Goal: Task Accomplishment & Management: Use online tool/utility

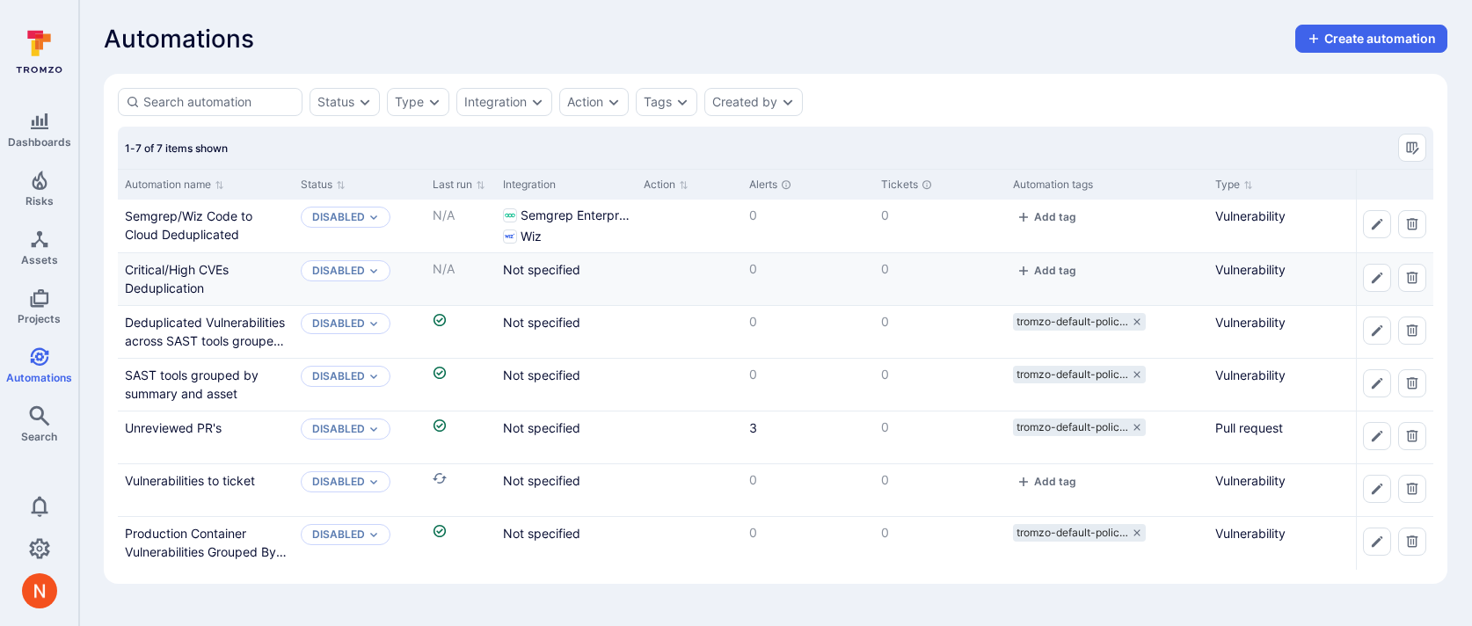
click at [178, 278] on div "Critical/High CVEs Deduplication" at bounding box center [206, 278] width 162 height 37
click at [180, 273] on link "Critical/High CVEs Deduplication" at bounding box center [177, 278] width 104 height 33
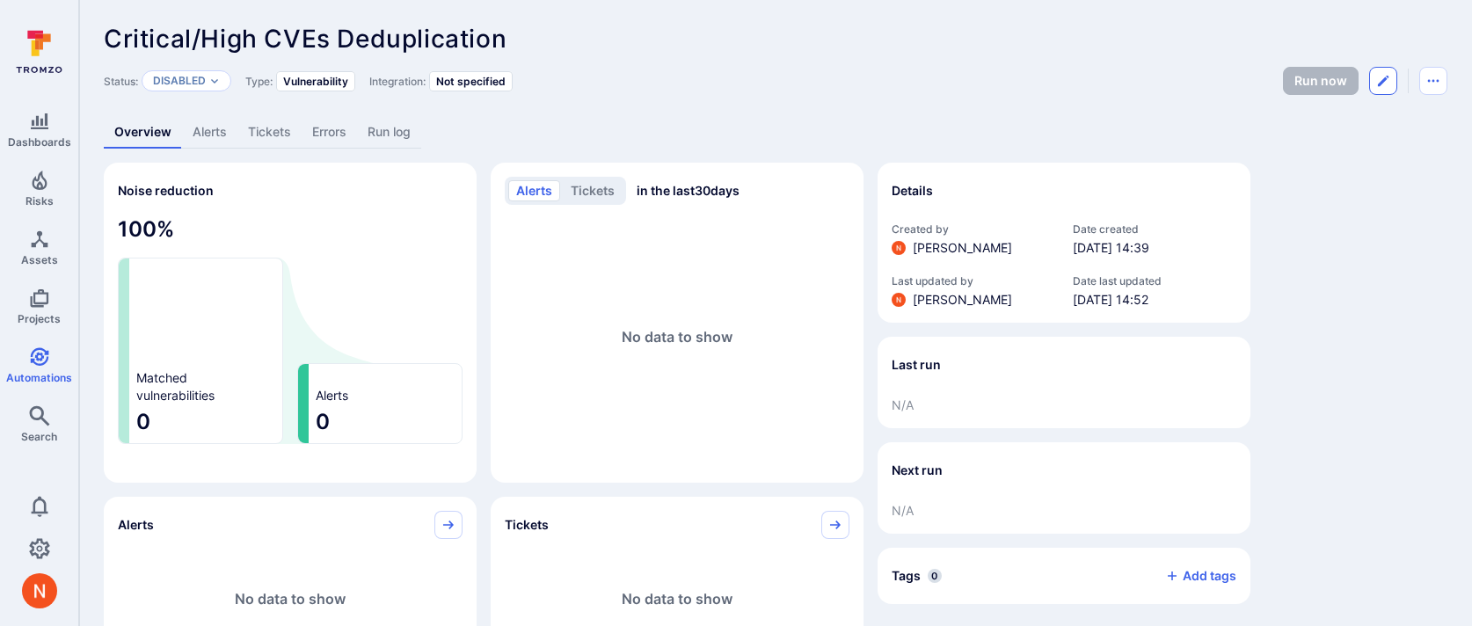
click at [1373, 82] on button "Edit automation" at bounding box center [1383, 81] width 28 height 28
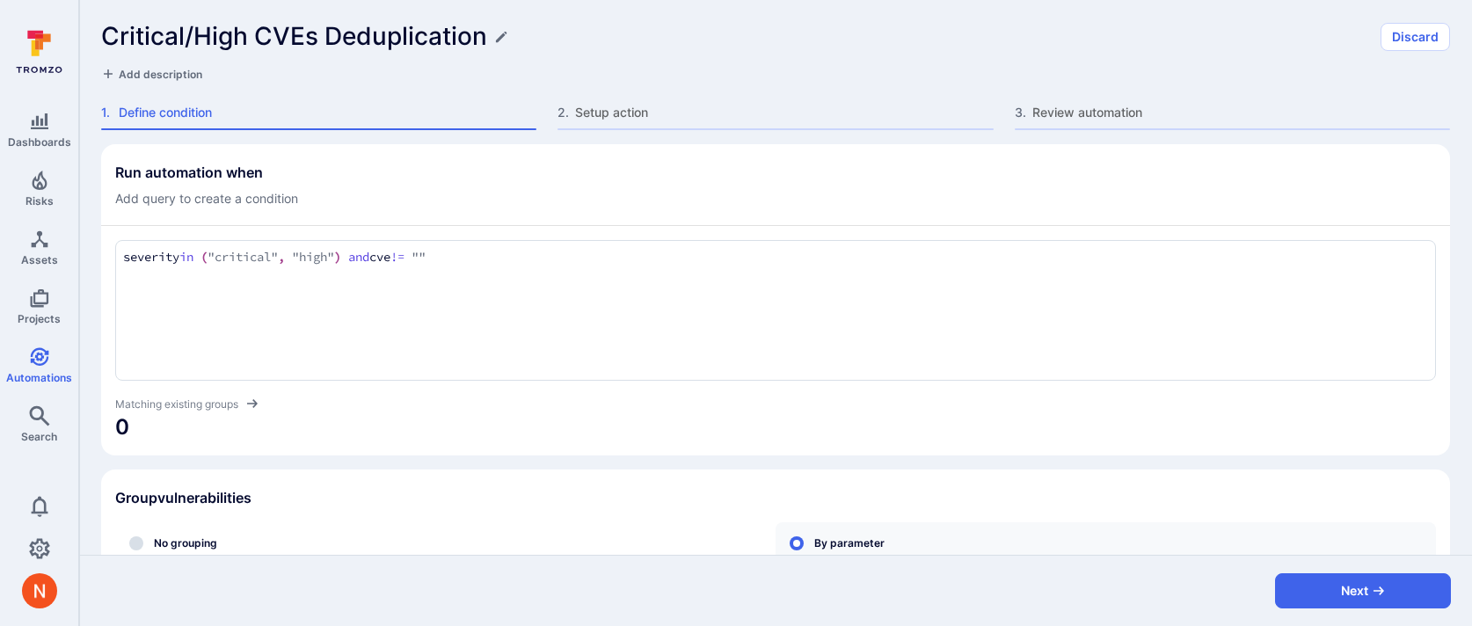
click at [493, 264] on textarea "severity in ("critical", "high") and cve != """ at bounding box center [775, 257] width 1305 height 19
type textarea "severity in ("critical", "high") and cve != "" and tool_name in ("wiz", "semgre…"
click at [894, 420] on span "3,976" at bounding box center [775, 427] width 1321 height 28
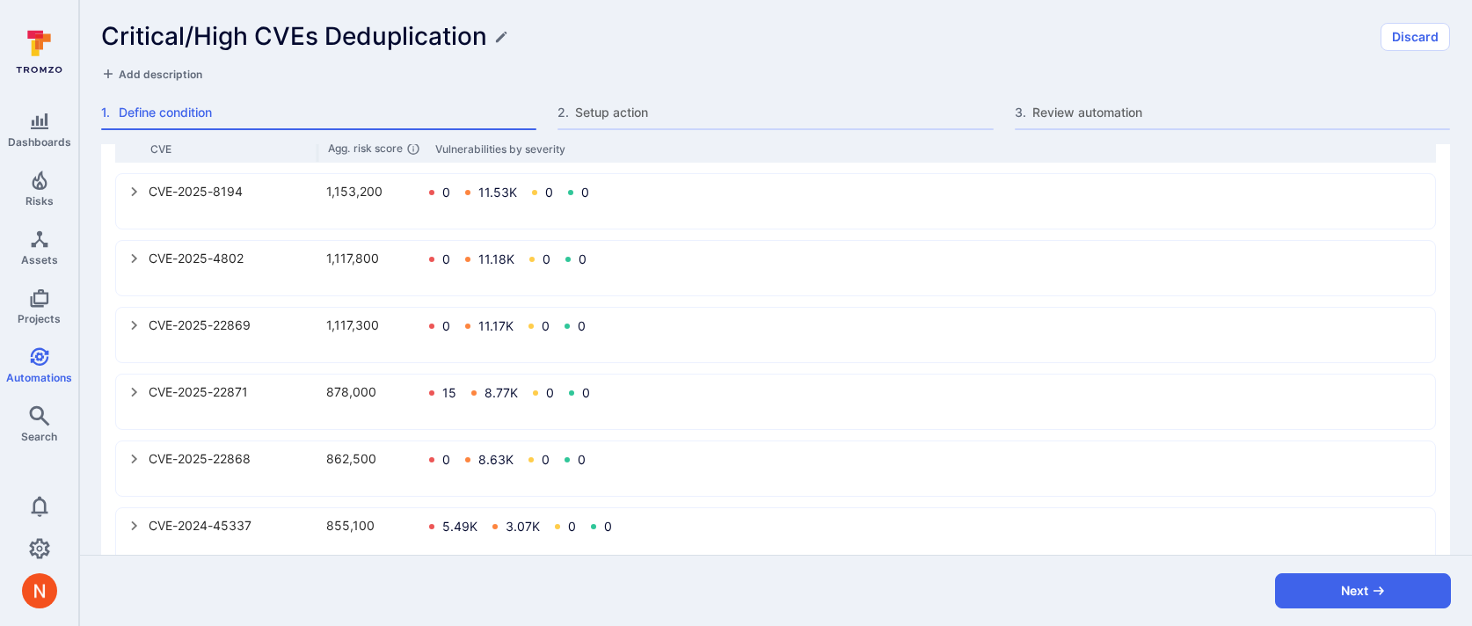
scroll to position [1002, 0]
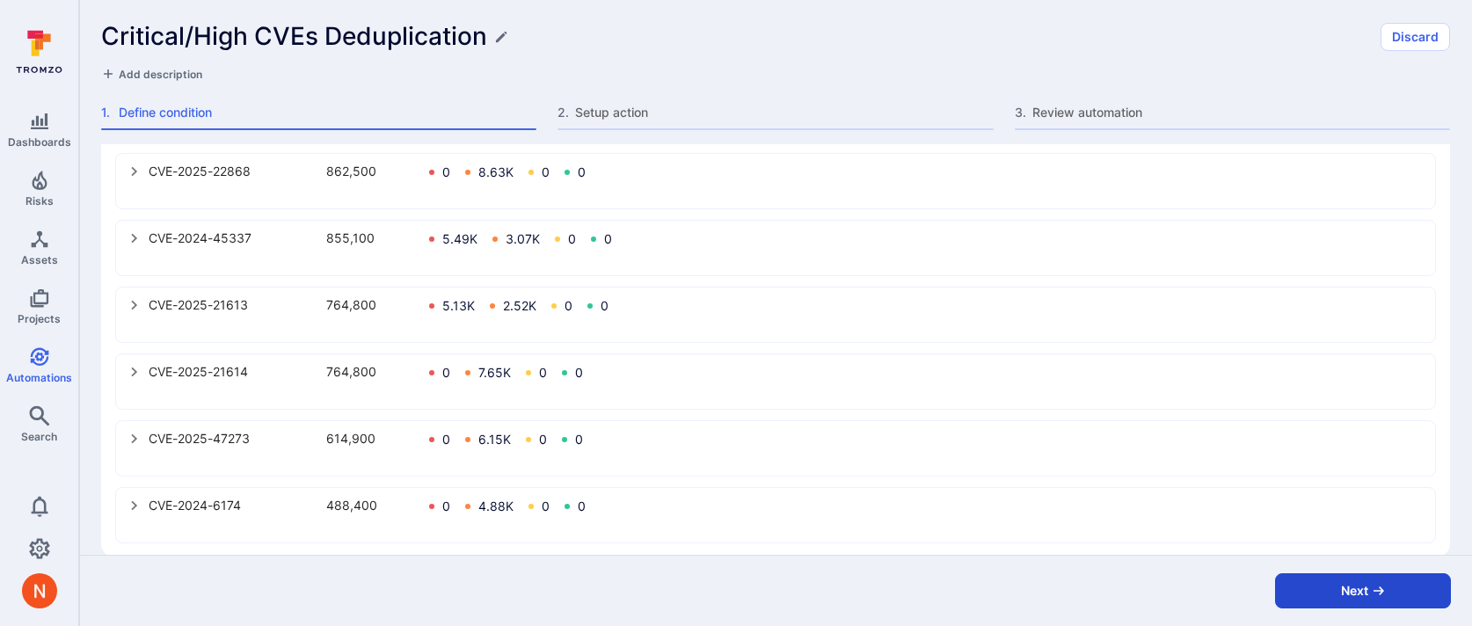
click at [1336, 588] on button "Next" at bounding box center [1363, 590] width 176 height 35
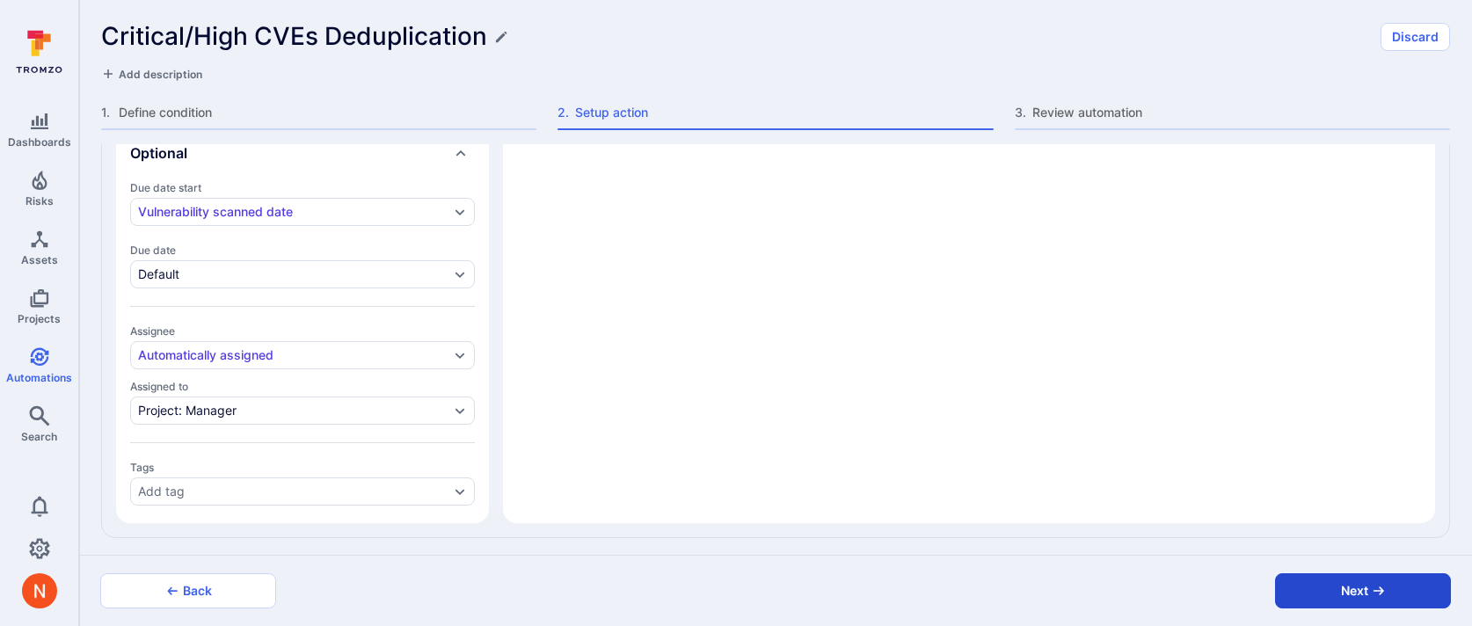
click at [1316, 598] on button "Next" at bounding box center [1363, 590] width 176 height 35
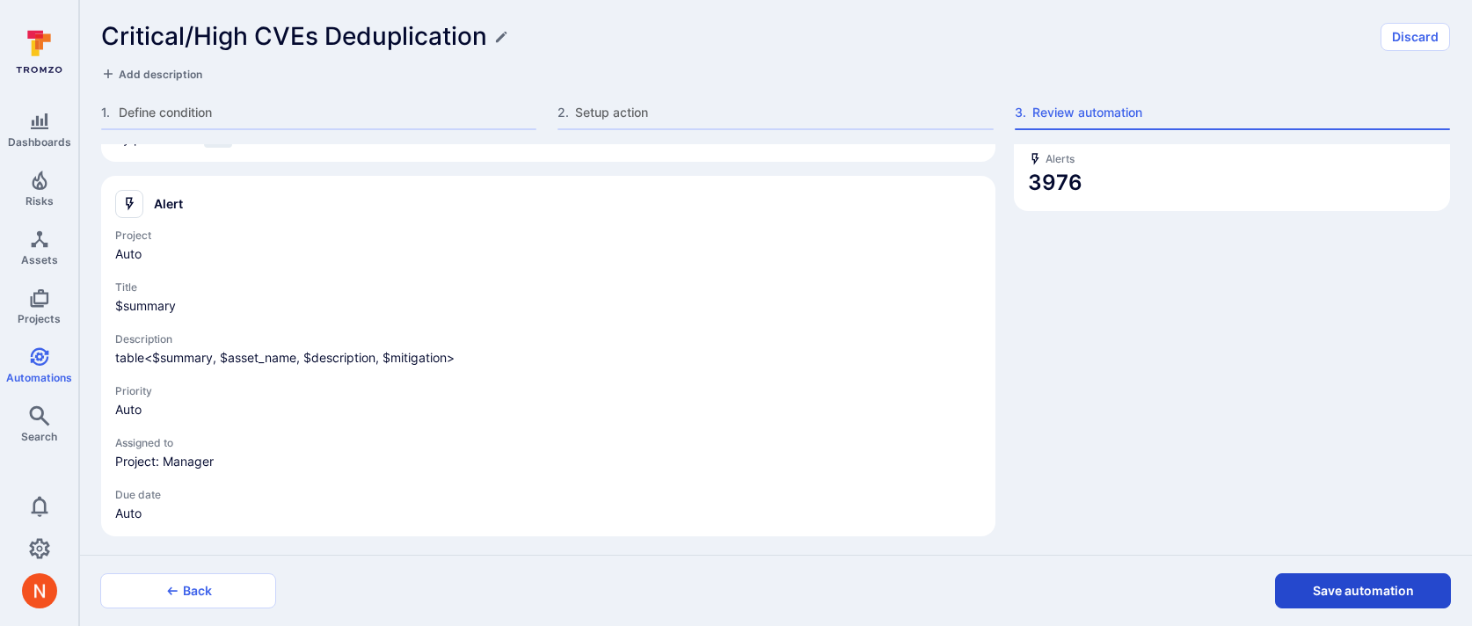
click at [1318, 596] on button "Save automation" at bounding box center [1363, 590] width 176 height 35
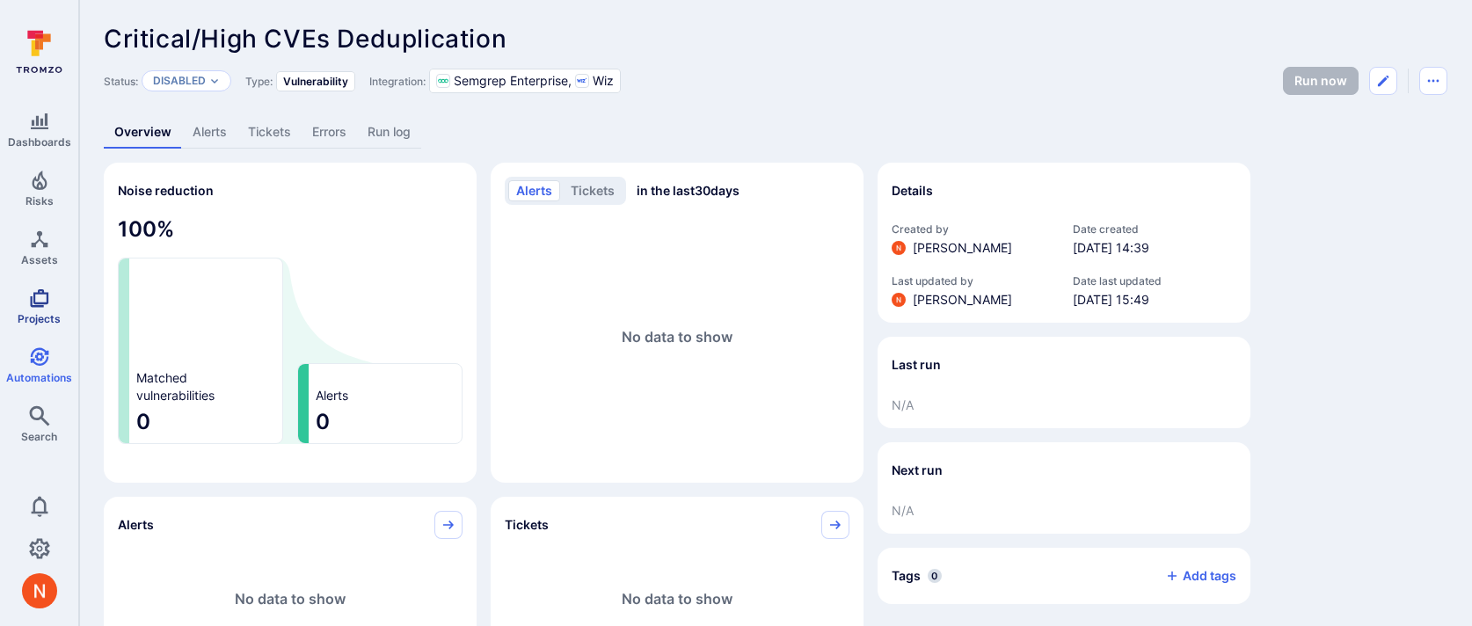
click at [54, 327] on link "Projects" at bounding box center [39, 307] width 78 height 52
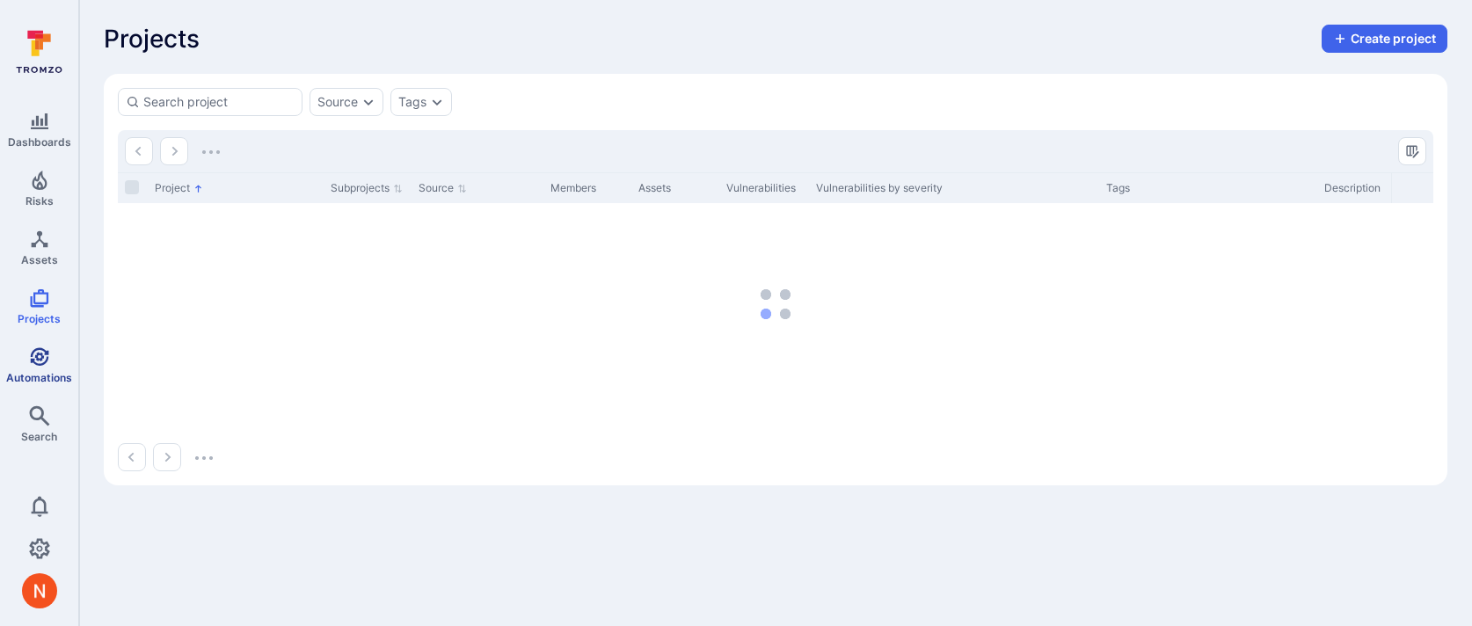
click at [41, 355] on icon "Automations" at bounding box center [39, 356] width 18 height 18
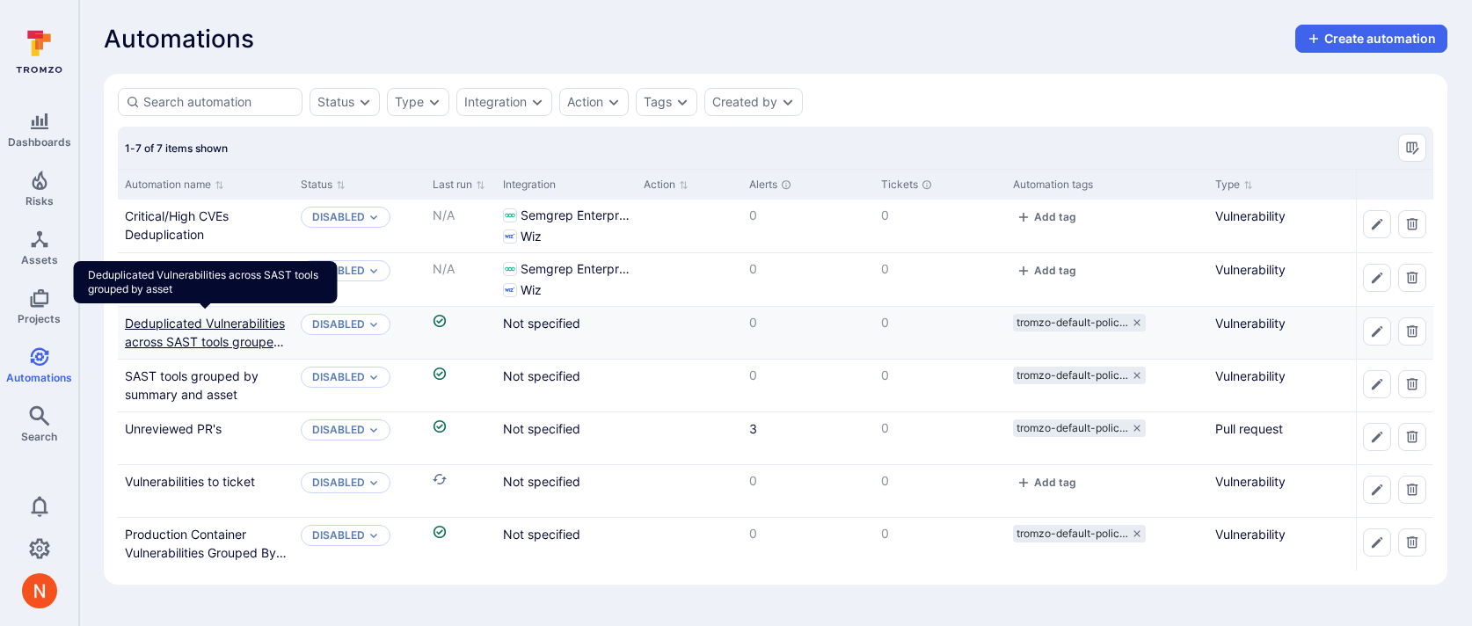
click at [182, 337] on link "Deduplicated Vulnerabilities across SAST tools grouped by asset" at bounding box center [205, 342] width 160 height 52
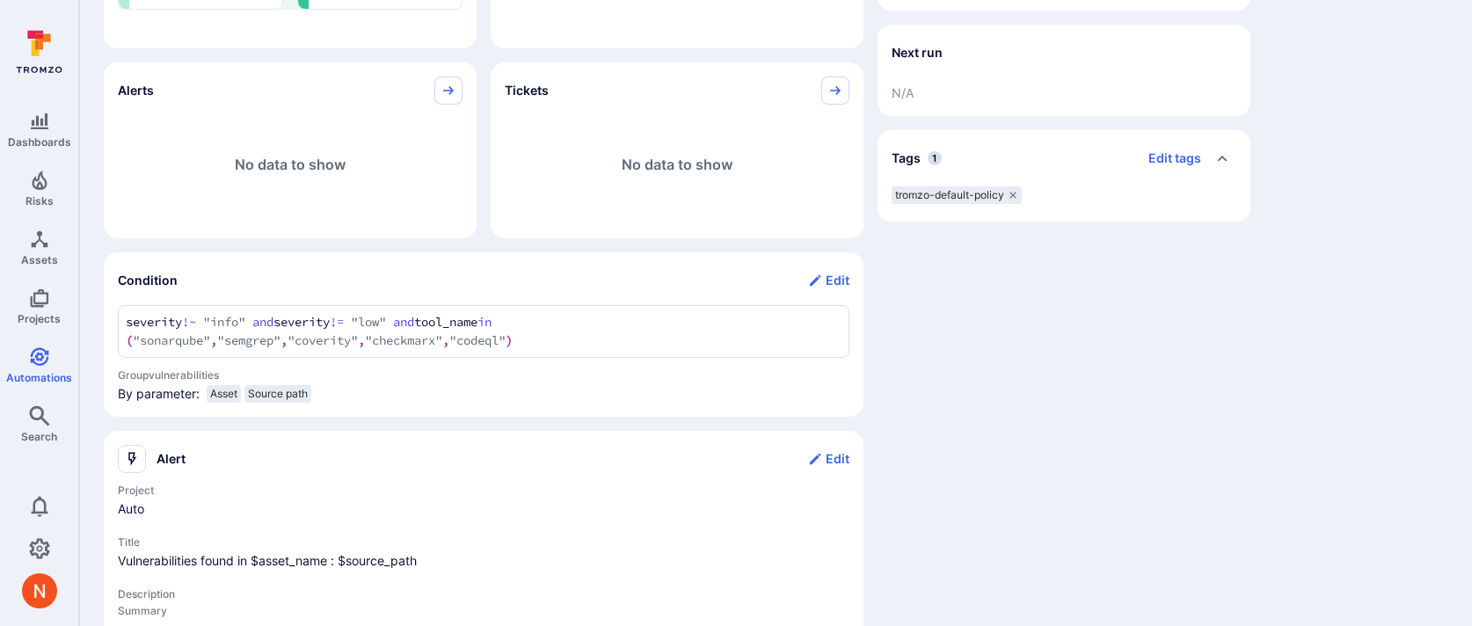
scroll to position [440, 0]
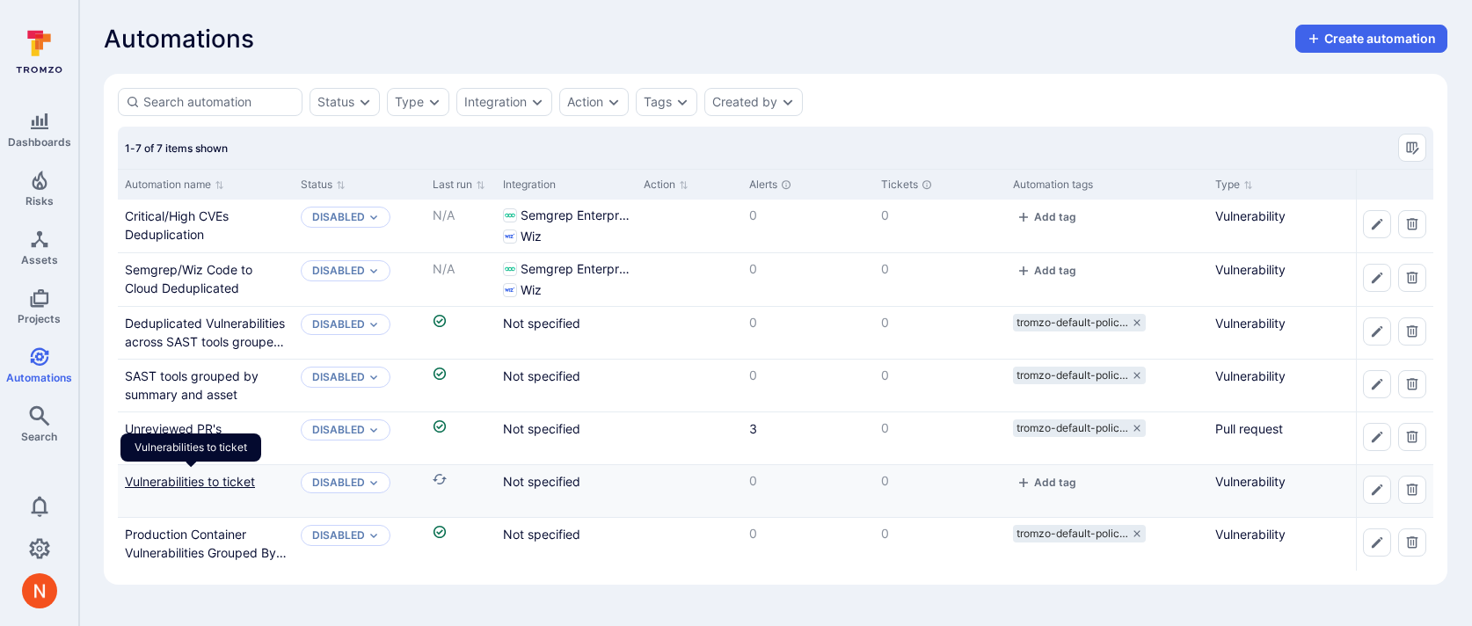
click at [173, 477] on link "Vulnerabilities to ticket" at bounding box center [190, 481] width 130 height 15
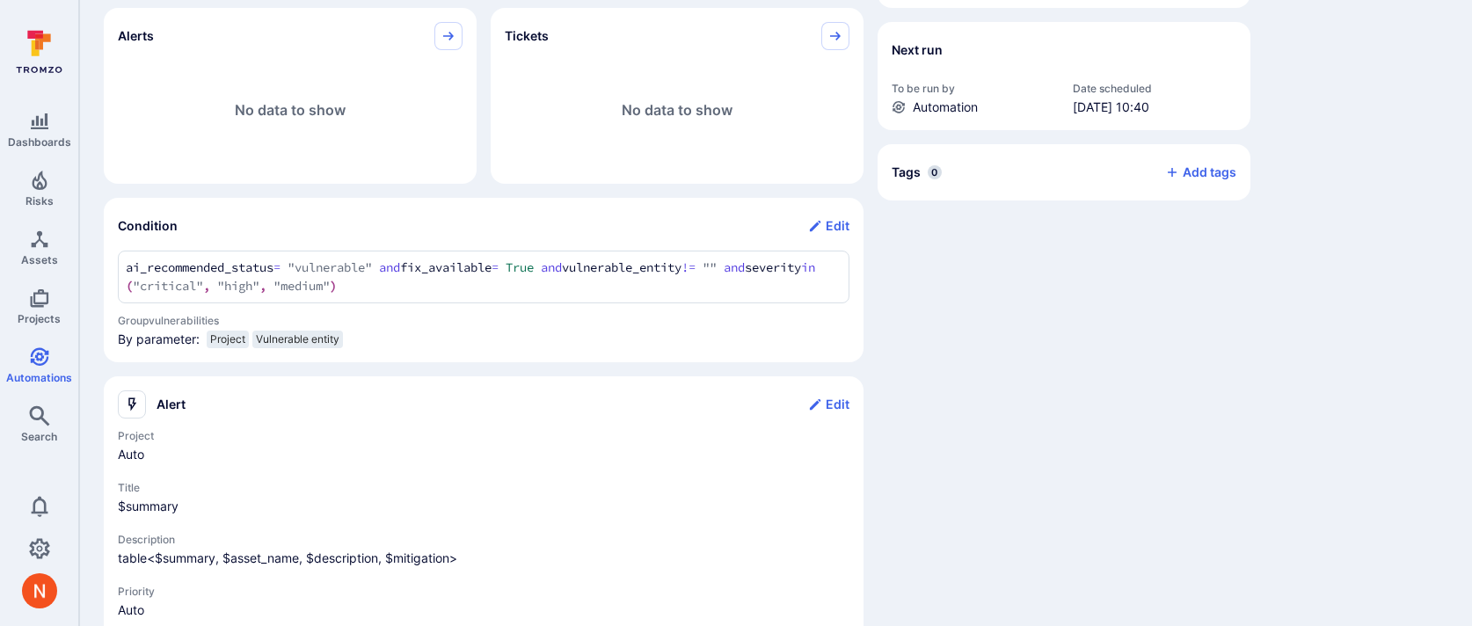
scroll to position [522, 0]
click at [989, 317] on div "Details Created by [PERSON_NAME] Date created [DATE] 17:40 Last updated by [PER…" at bounding box center [1064, 204] width 373 height 1063
click at [1252, 535] on div "Noise reduction 100 % Matched vulnerabilities 0 Alerts 0 alerts tickets in the …" at bounding box center [776, 204] width 1344 height 1063
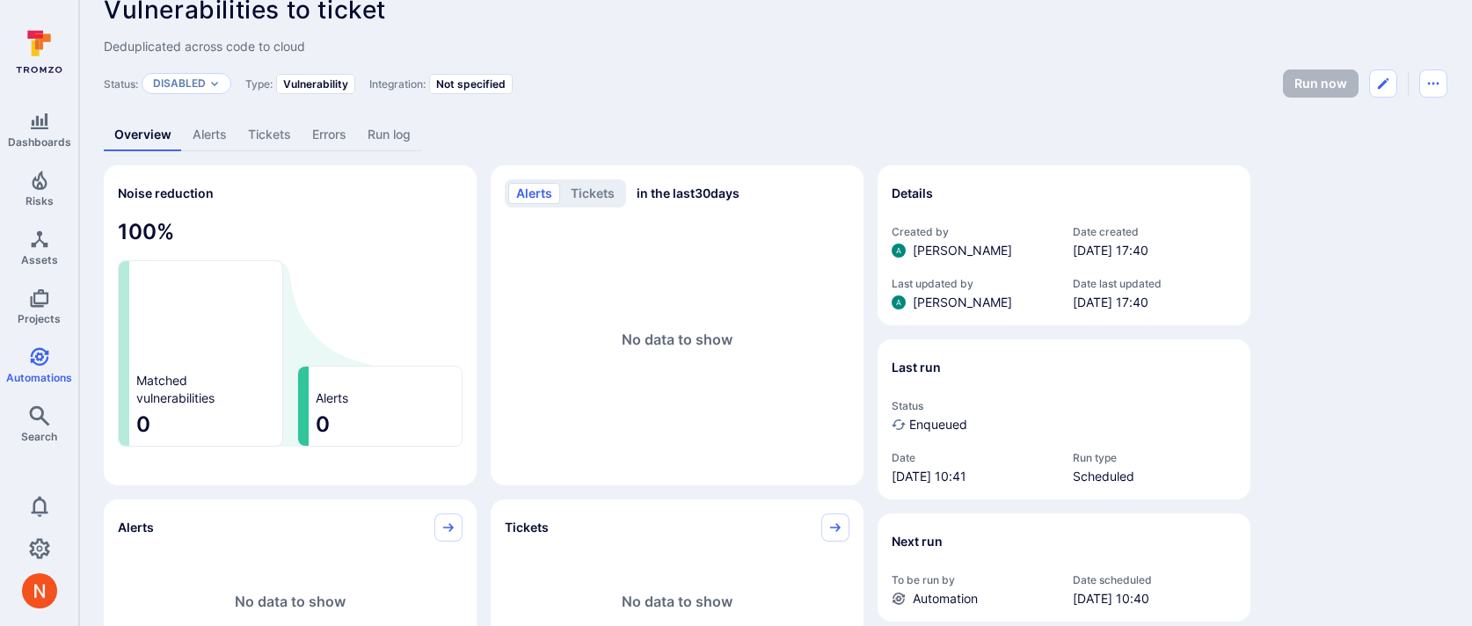
scroll to position [0, 0]
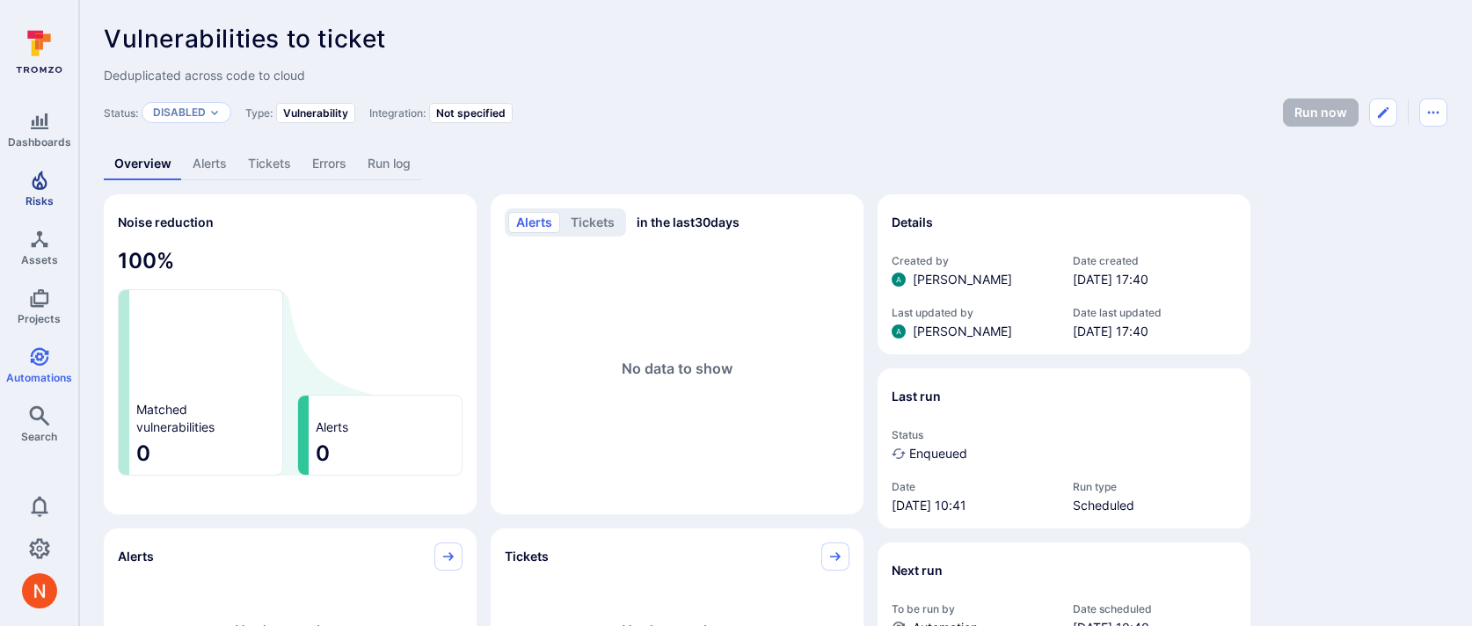
click at [47, 180] on icon "Risks" at bounding box center [39, 180] width 21 height 21
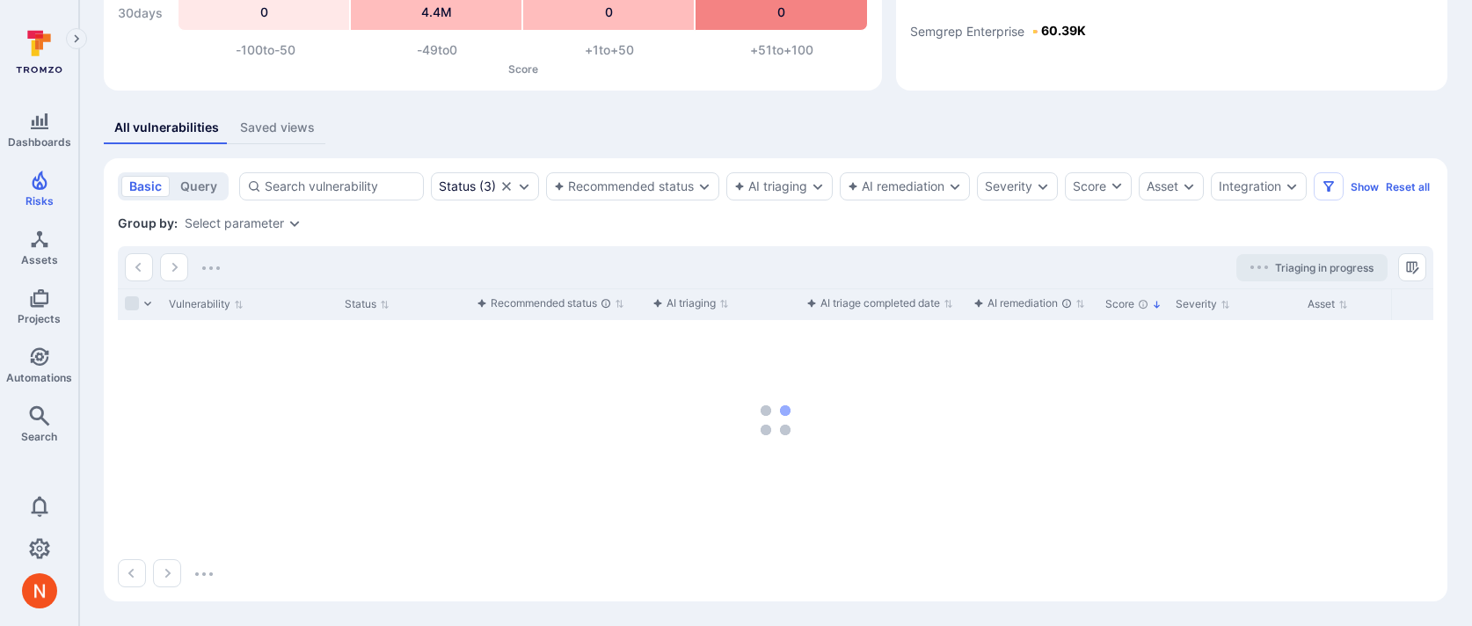
scroll to position [260, 0]
click at [282, 230] on div "Select parameter" at bounding box center [243, 223] width 117 height 14
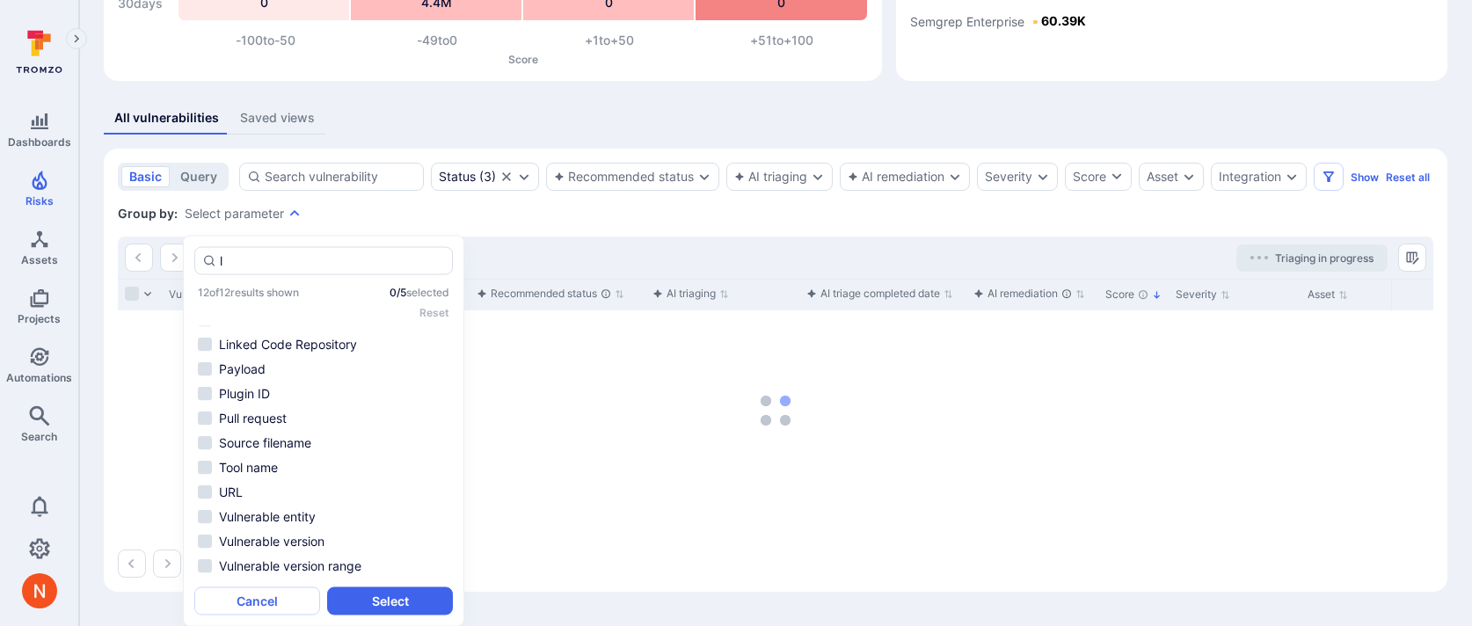
scroll to position [0, 0]
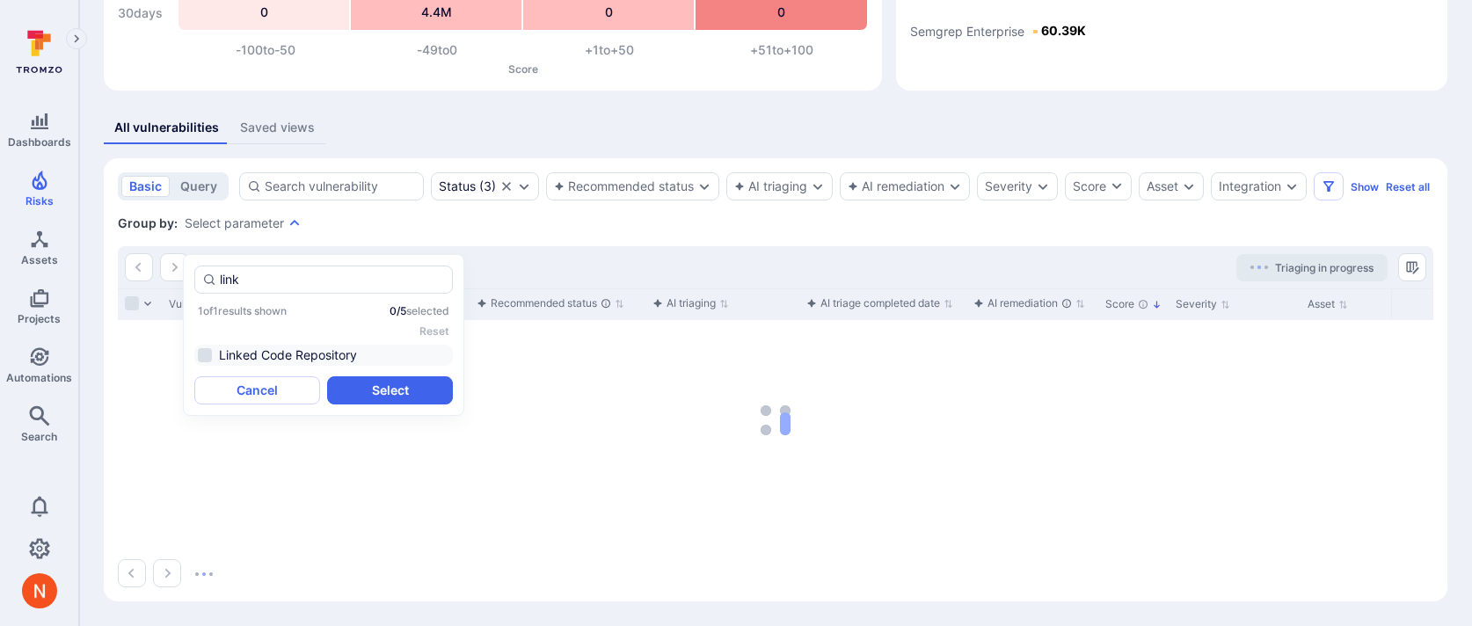
click at [336, 345] on li "Linked Code Repository" at bounding box center [323, 355] width 259 height 21
type input "link"
click at [345, 376] on button "Select" at bounding box center [390, 390] width 126 height 28
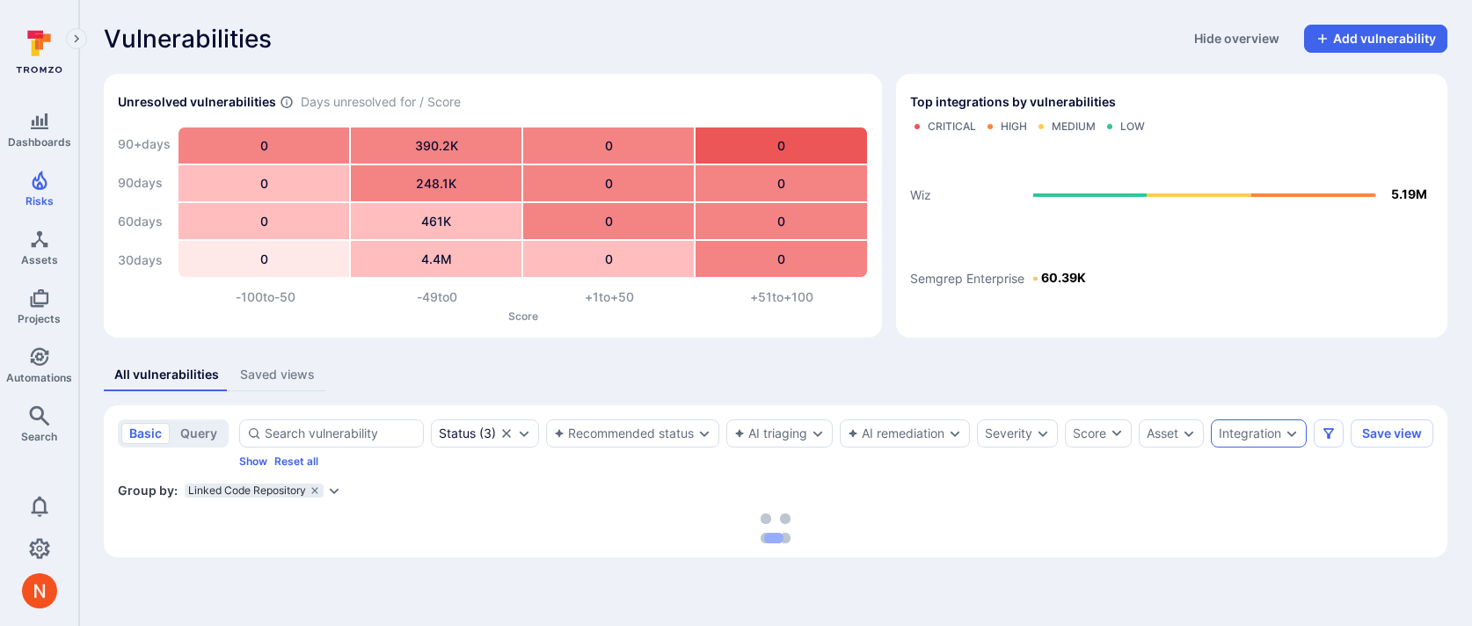
click at [1267, 434] on div "Integration" at bounding box center [1250, 434] width 62 height 14
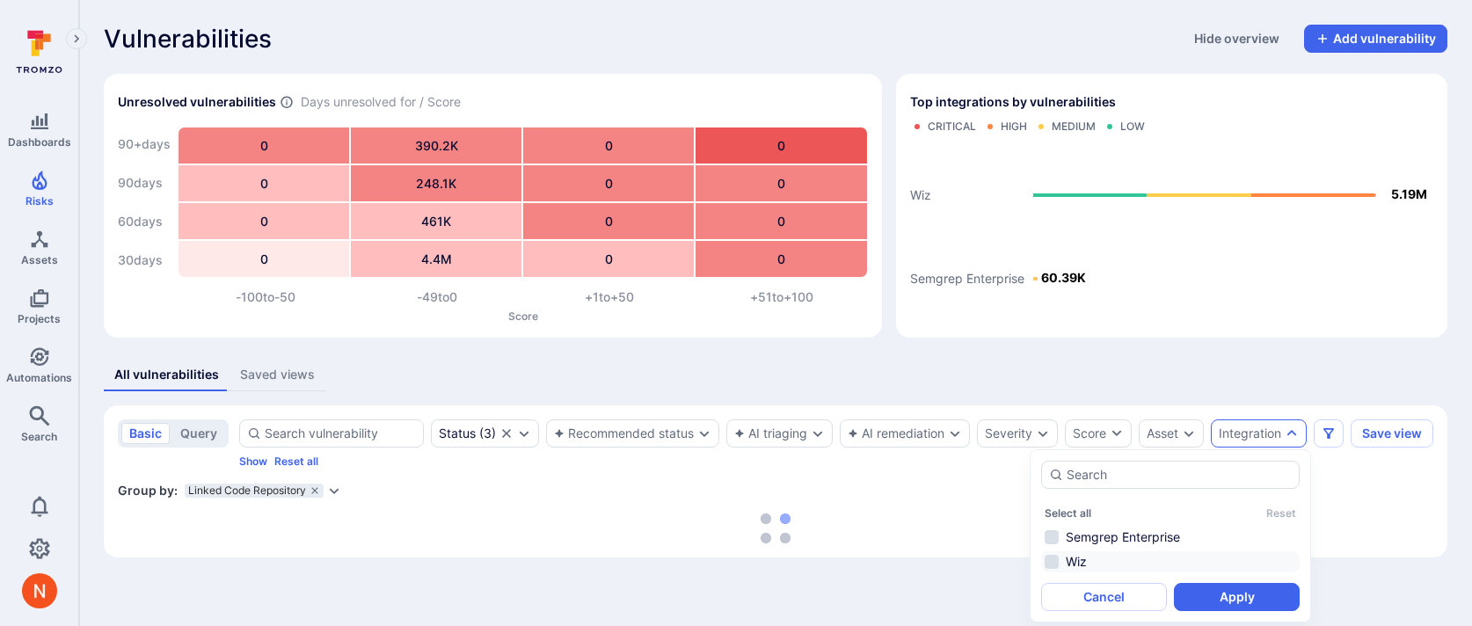
click at [1099, 565] on li "Wiz" at bounding box center [1170, 561] width 259 height 21
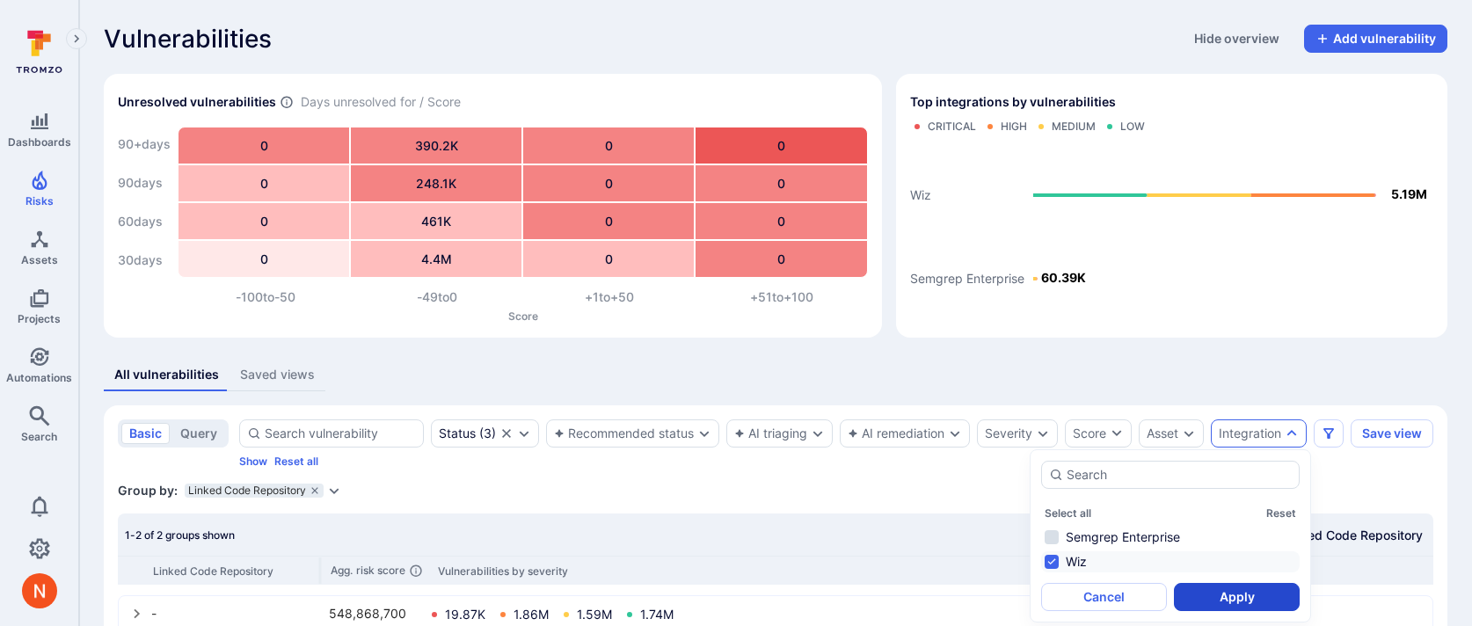
click at [1223, 599] on button "Apply" at bounding box center [1237, 597] width 126 height 28
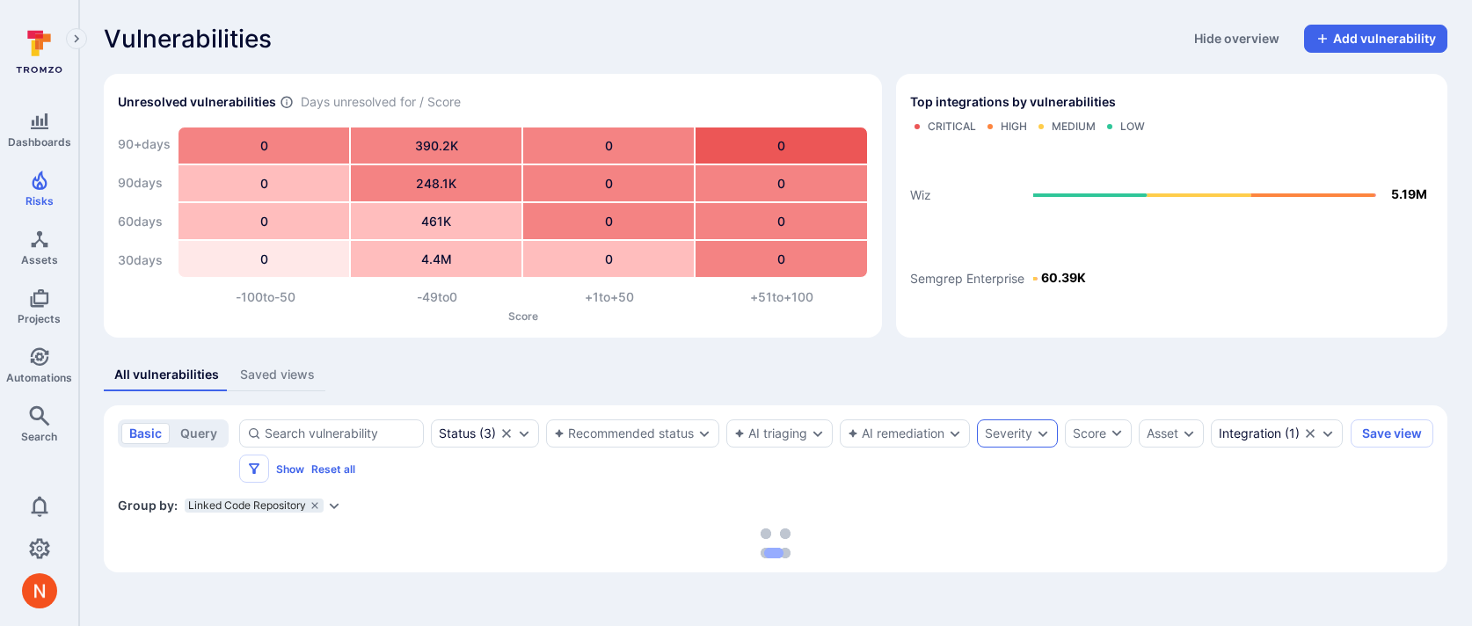
click at [1023, 442] on div "Severity" at bounding box center [1017, 434] width 81 height 28
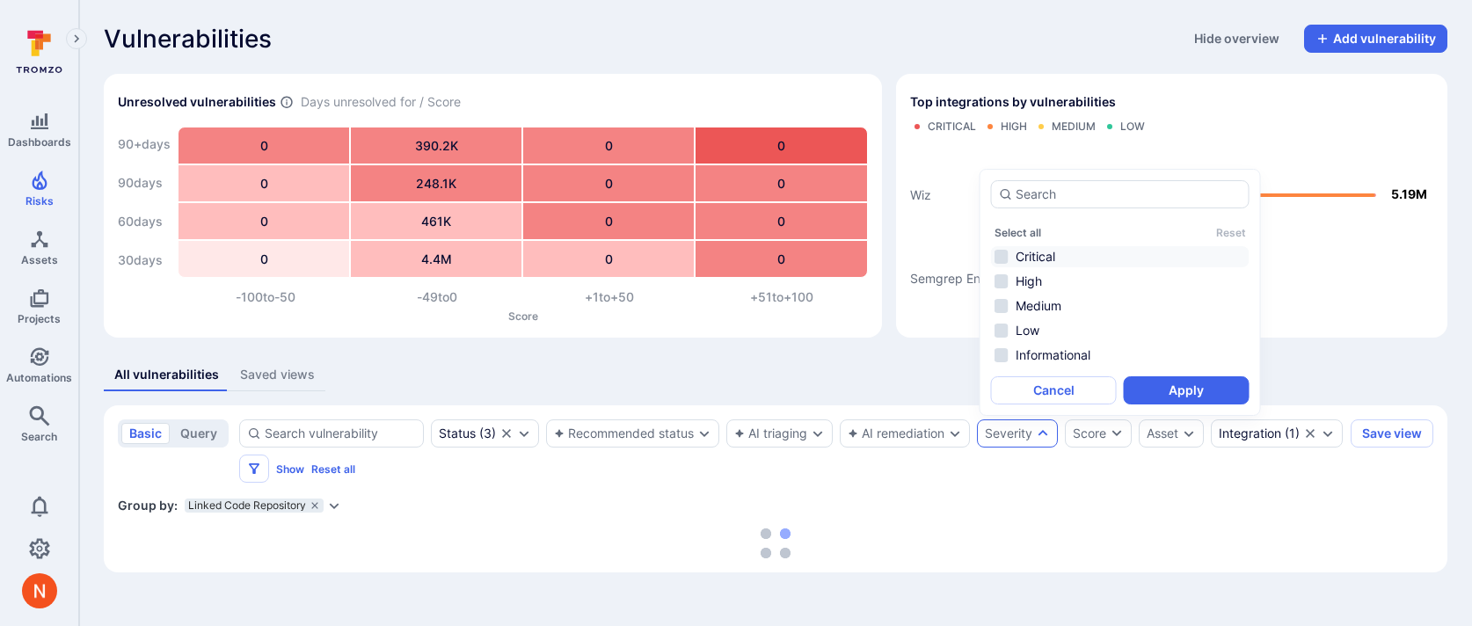
click at [1048, 253] on li "Critical" at bounding box center [1120, 256] width 259 height 21
click at [1040, 281] on li "High" at bounding box center [1120, 281] width 259 height 21
click at [1150, 394] on button "Apply" at bounding box center [1187, 390] width 126 height 28
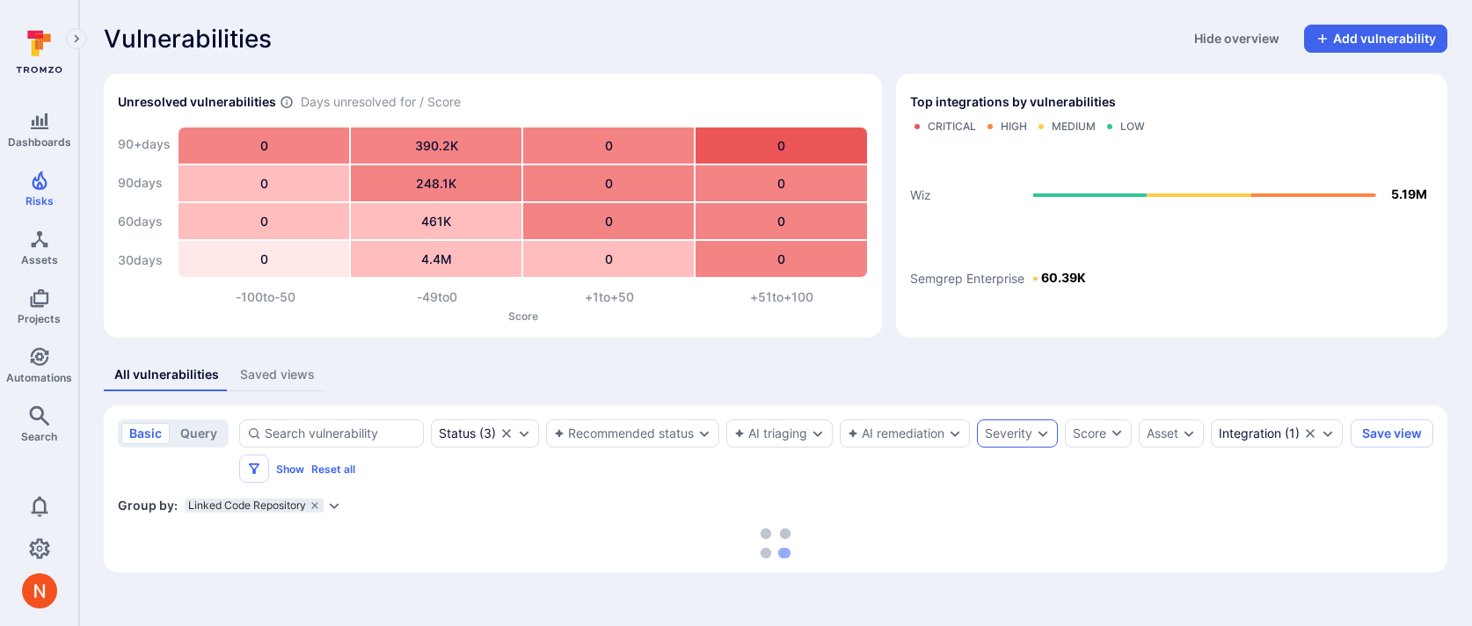
click at [999, 432] on div "Severity" at bounding box center [1008, 434] width 47 height 14
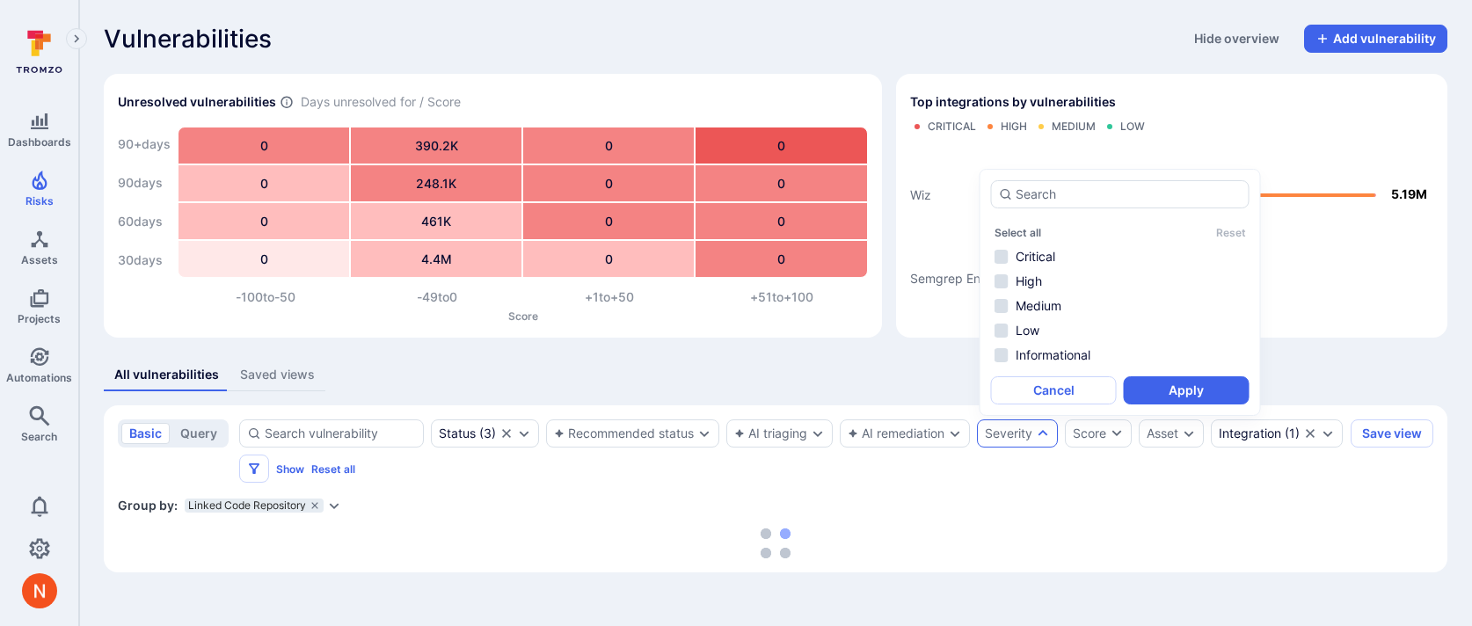
click at [1020, 267] on ul "Critical High Medium Low Informational" at bounding box center [1120, 306] width 259 height 120
click at [1023, 257] on li "Critical" at bounding box center [1120, 256] width 259 height 21
click at [1187, 393] on button "Apply" at bounding box center [1187, 390] width 126 height 28
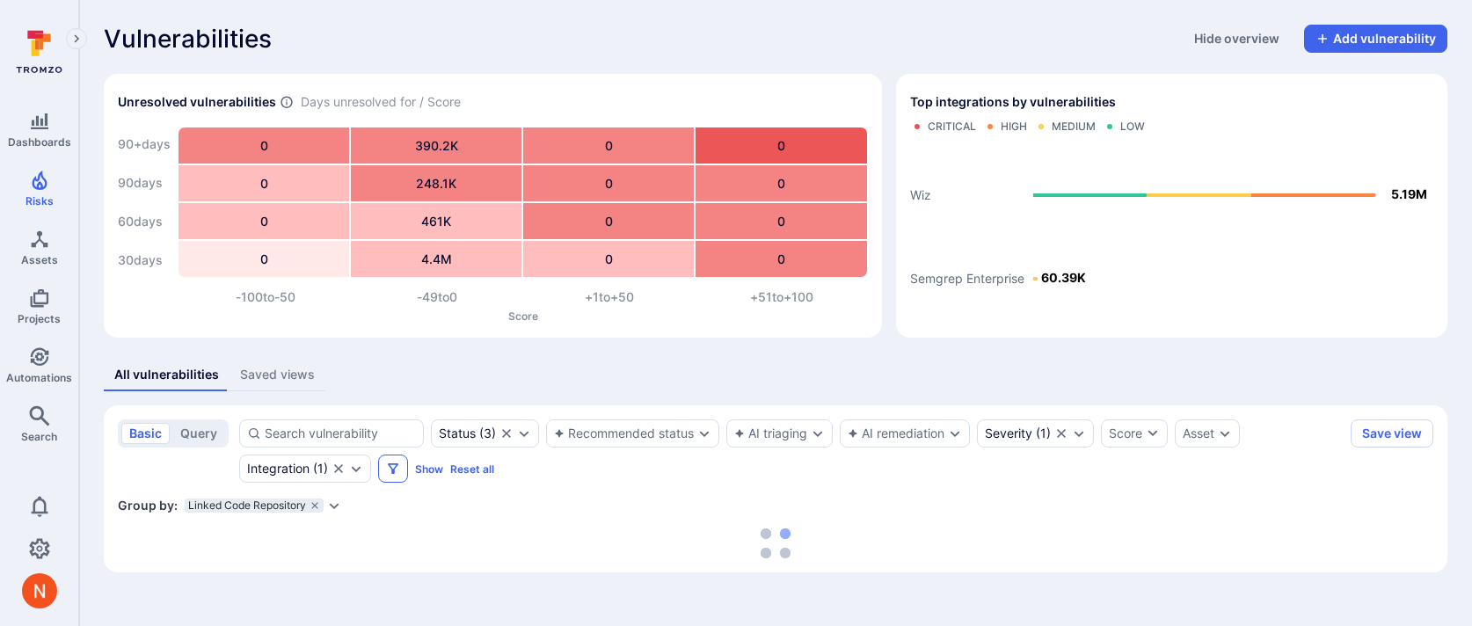
click at [392, 464] on icon "Filters" at bounding box center [393, 469] width 14 height 14
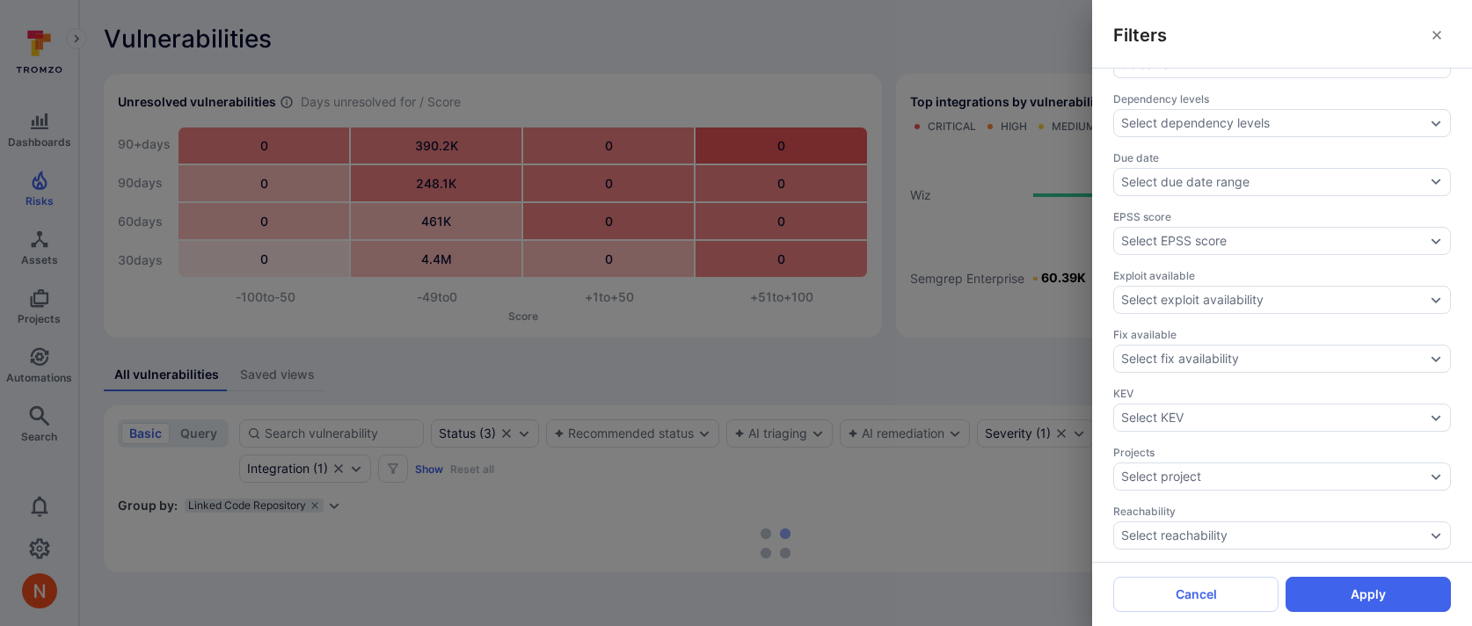
scroll to position [632, 0]
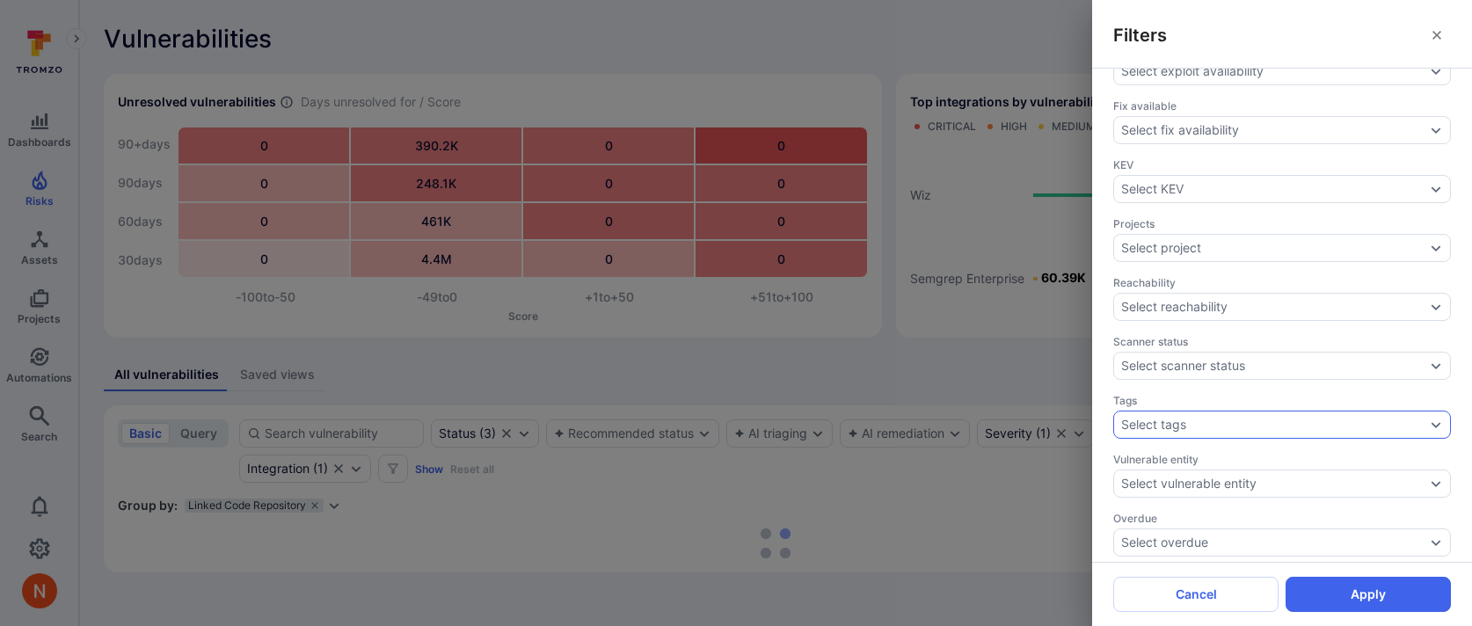
click at [1154, 418] on div "Select tags" at bounding box center [1153, 425] width 65 height 14
type input "w"
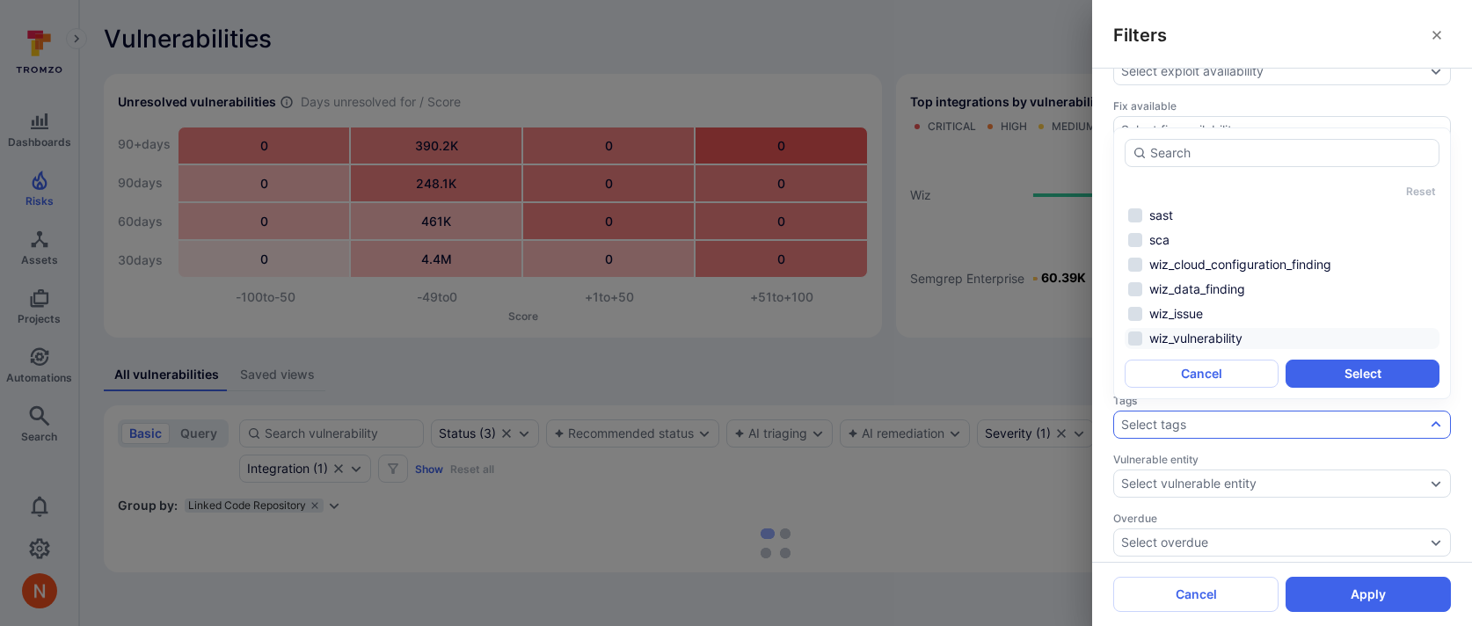
click at [1239, 336] on li "wiz_vulnerability" at bounding box center [1282, 338] width 315 height 21
click at [1312, 367] on button "Select" at bounding box center [1363, 374] width 154 height 28
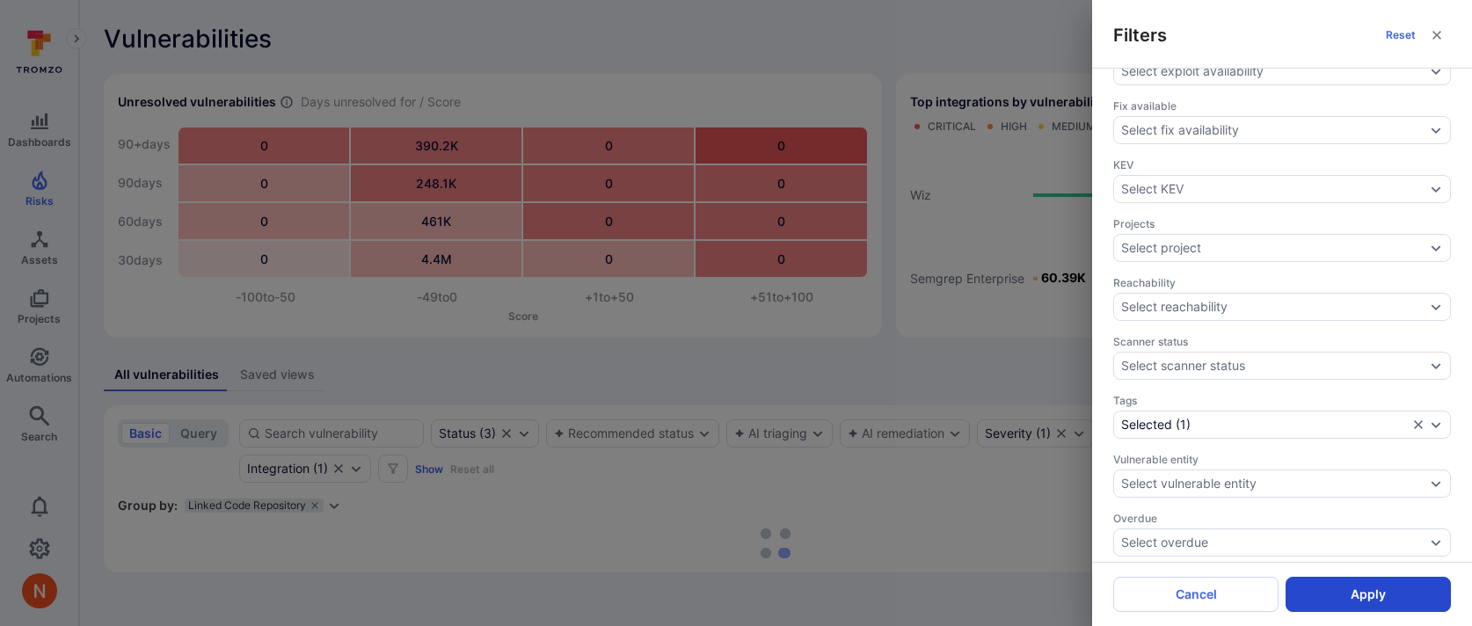
click at [1340, 599] on button "Apply" at bounding box center [1368, 594] width 165 height 35
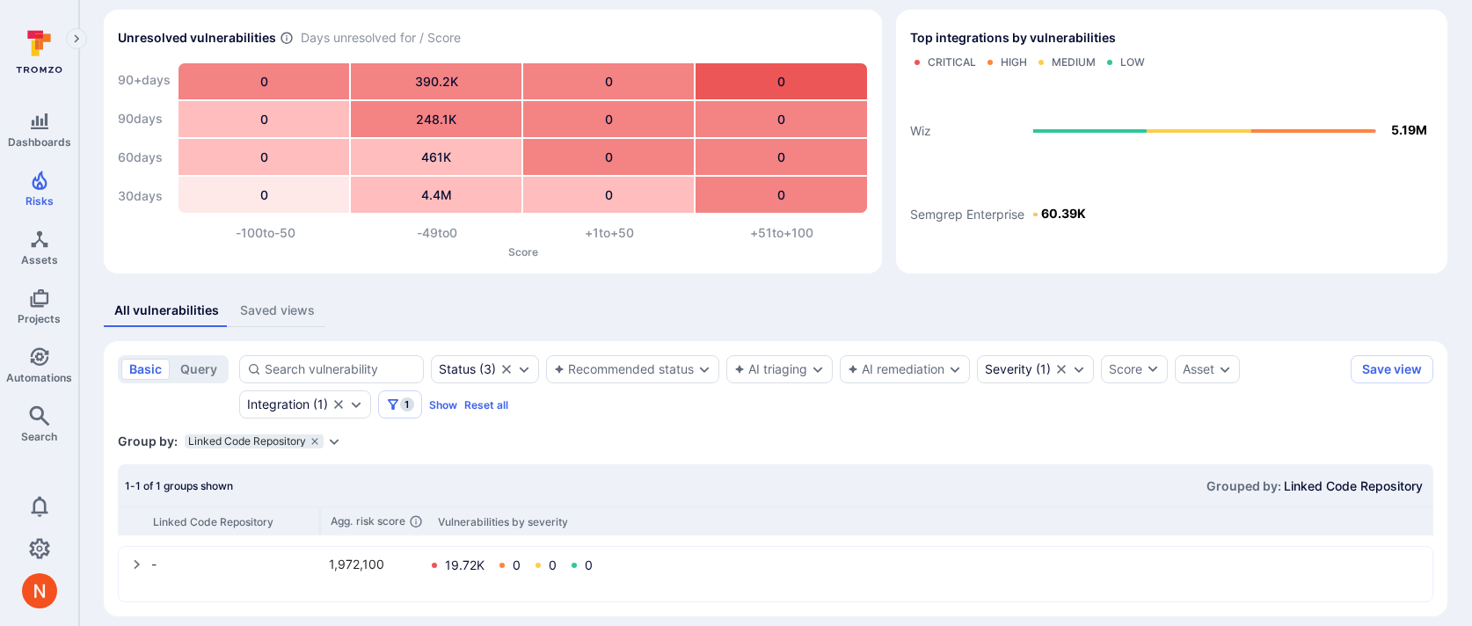
scroll to position [79, 0]
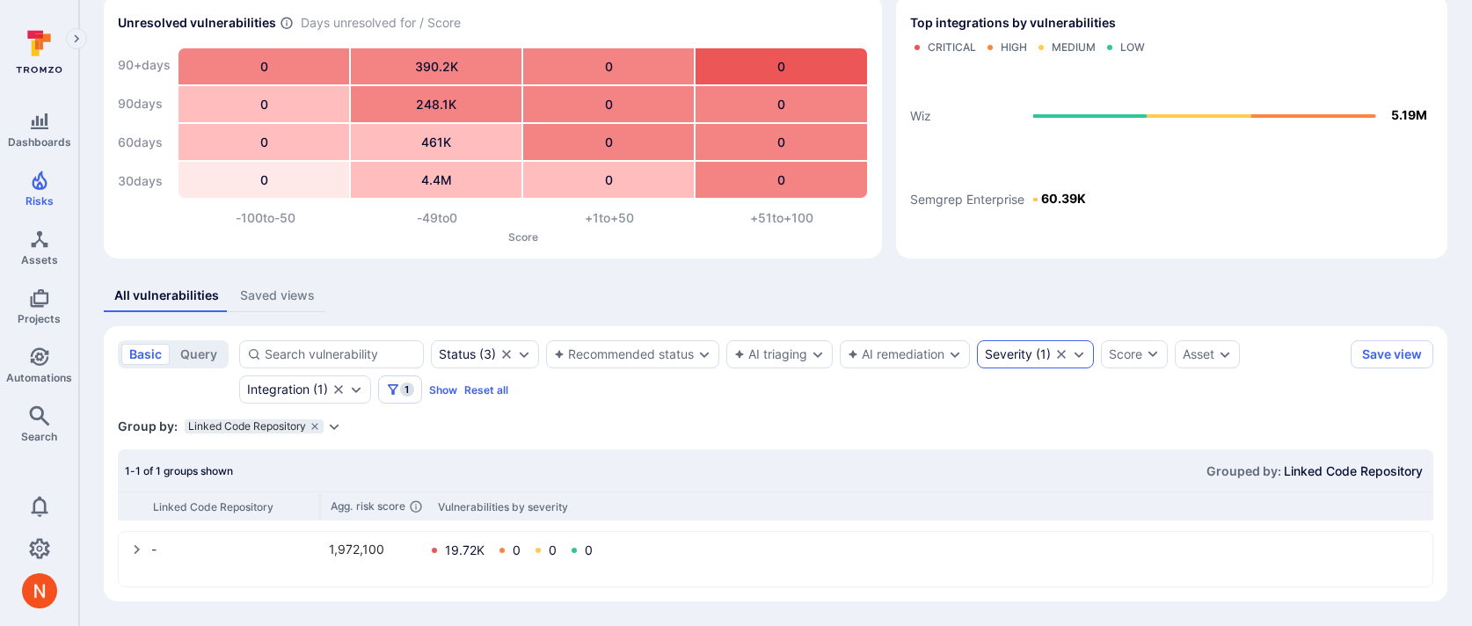
click at [1033, 353] on div "Severity" at bounding box center [1008, 354] width 47 height 14
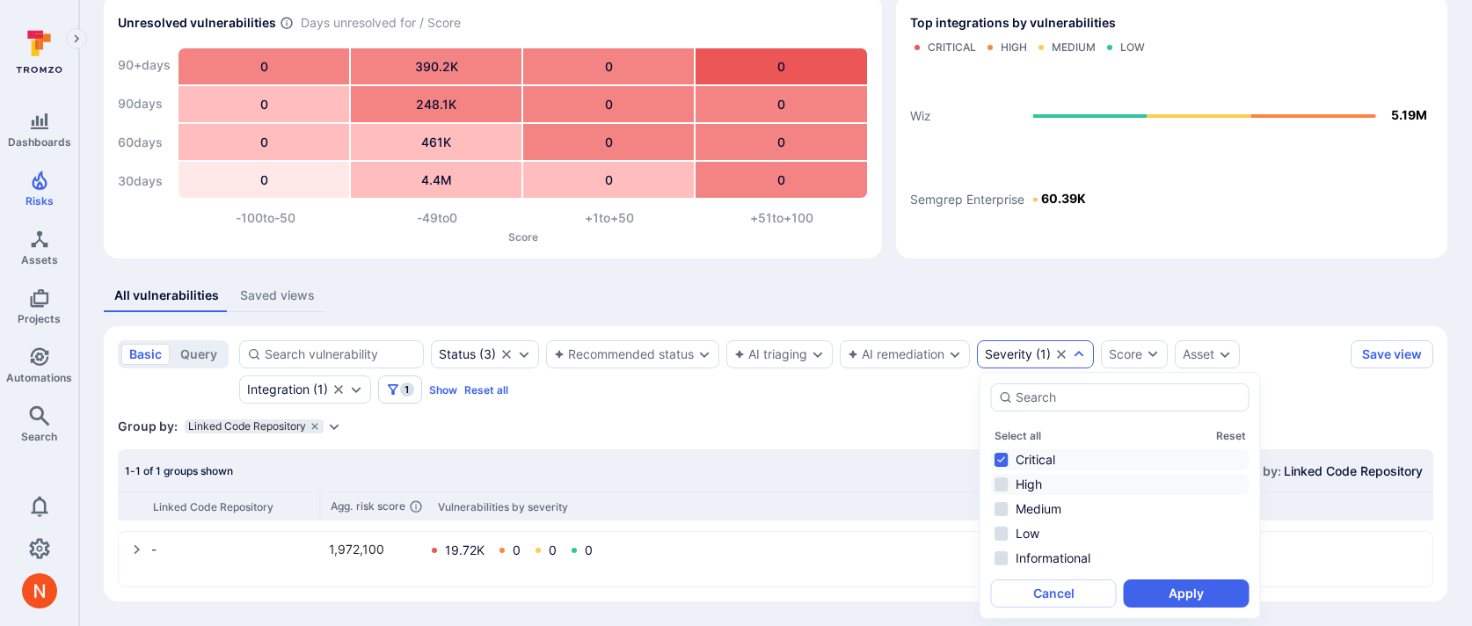
click at [1024, 475] on li "High" at bounding box center [1120, 484] width 259 height 21
click at [1060, 357] on icon "Clear selection" at bounding box center [1061, 354] width 9 height 9
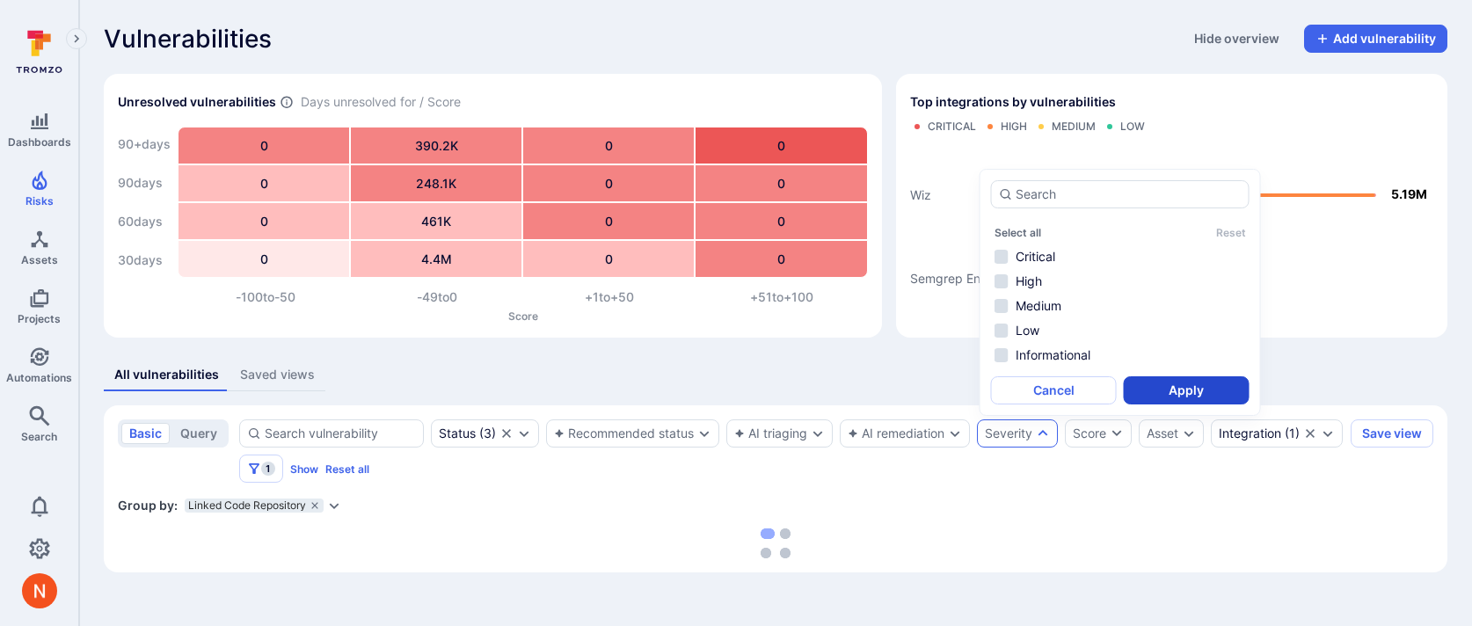
click at [1187, 398] on button "Apply" at bounding box center [1187, 390] width 126 height 28
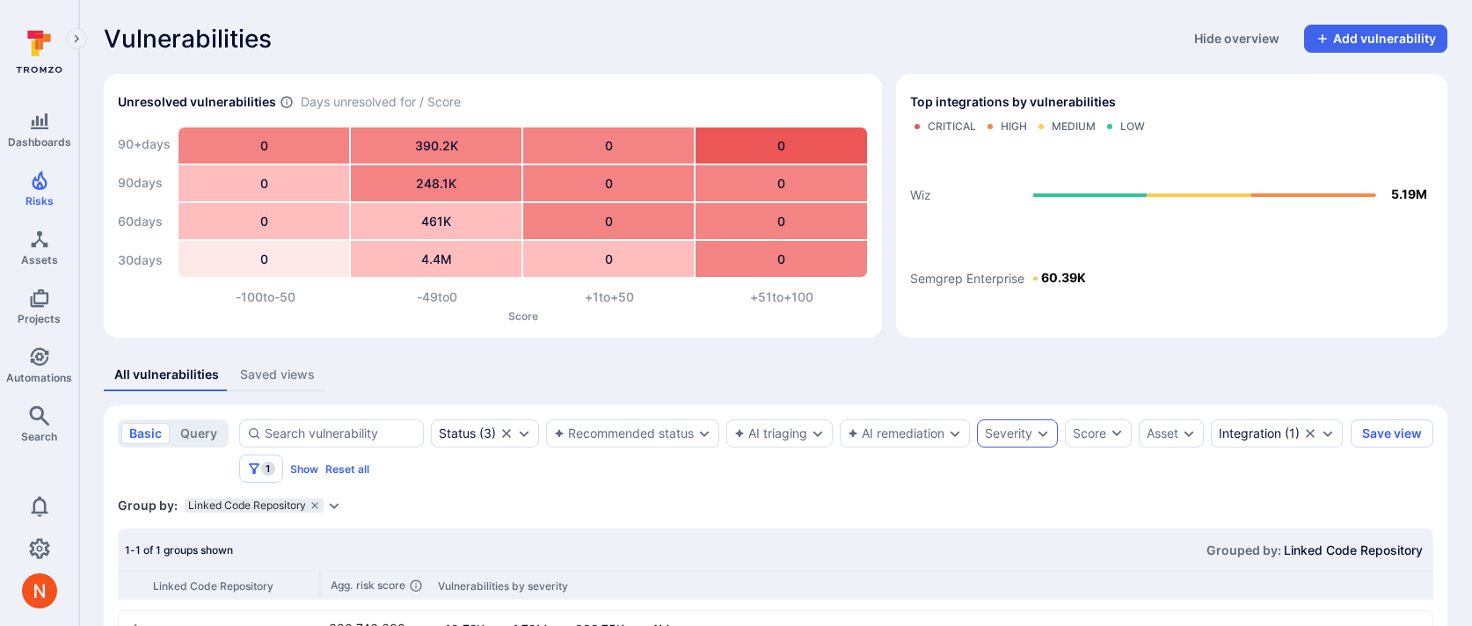
scroll to position [79, 0]
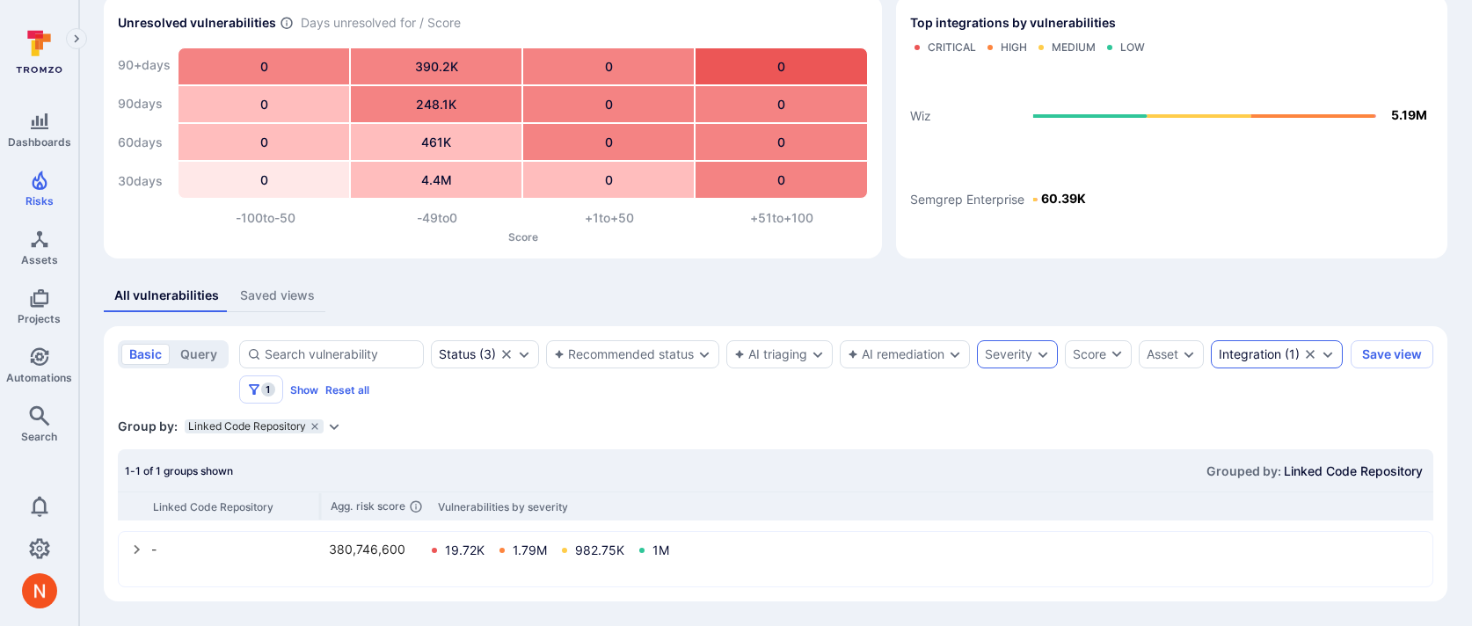
click at [1219, 361] on div "Integration" at bounding box center [1250, 354] width 62 height 14
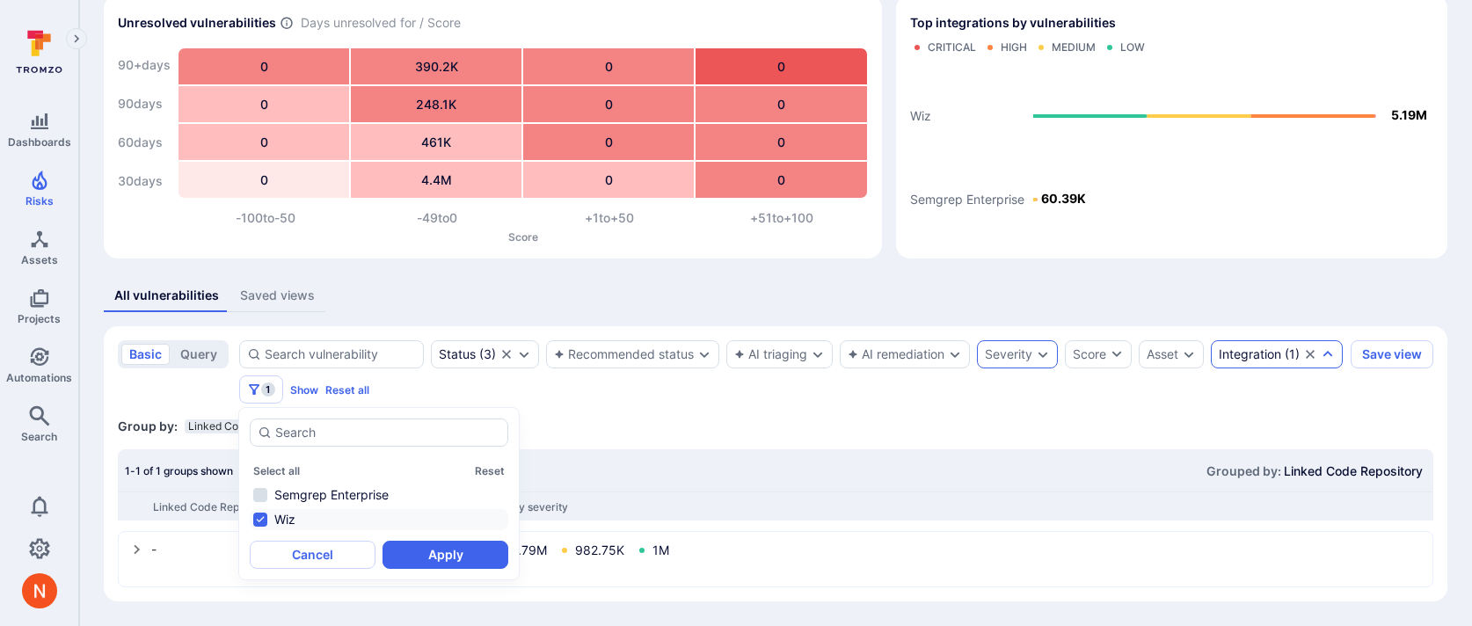
click at [272, 258] on section "Unresolved vulnerabilities Days unresolved for / Score 90+ days 90 days 60 days…" at bounding box center [493, 127] width 778 height 264
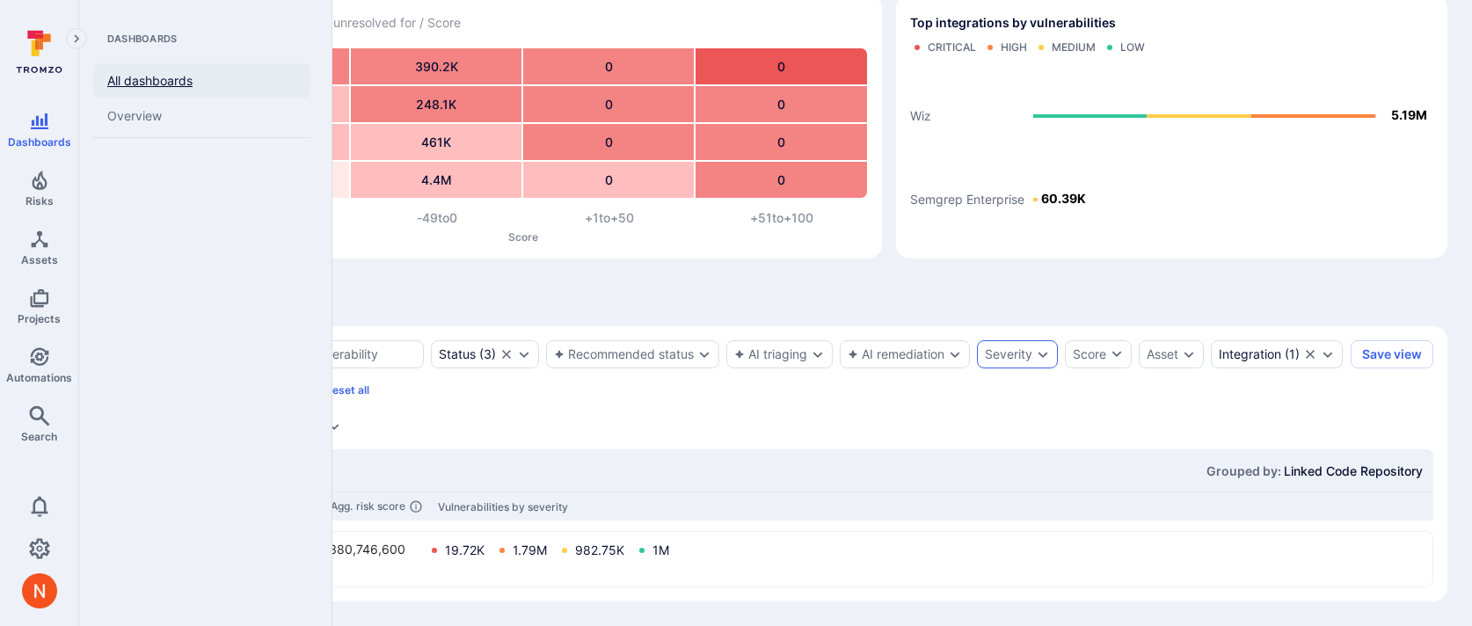
click at [173, 72] on link "All dashboards" at bounding box center [201, 80] width 217 height 35
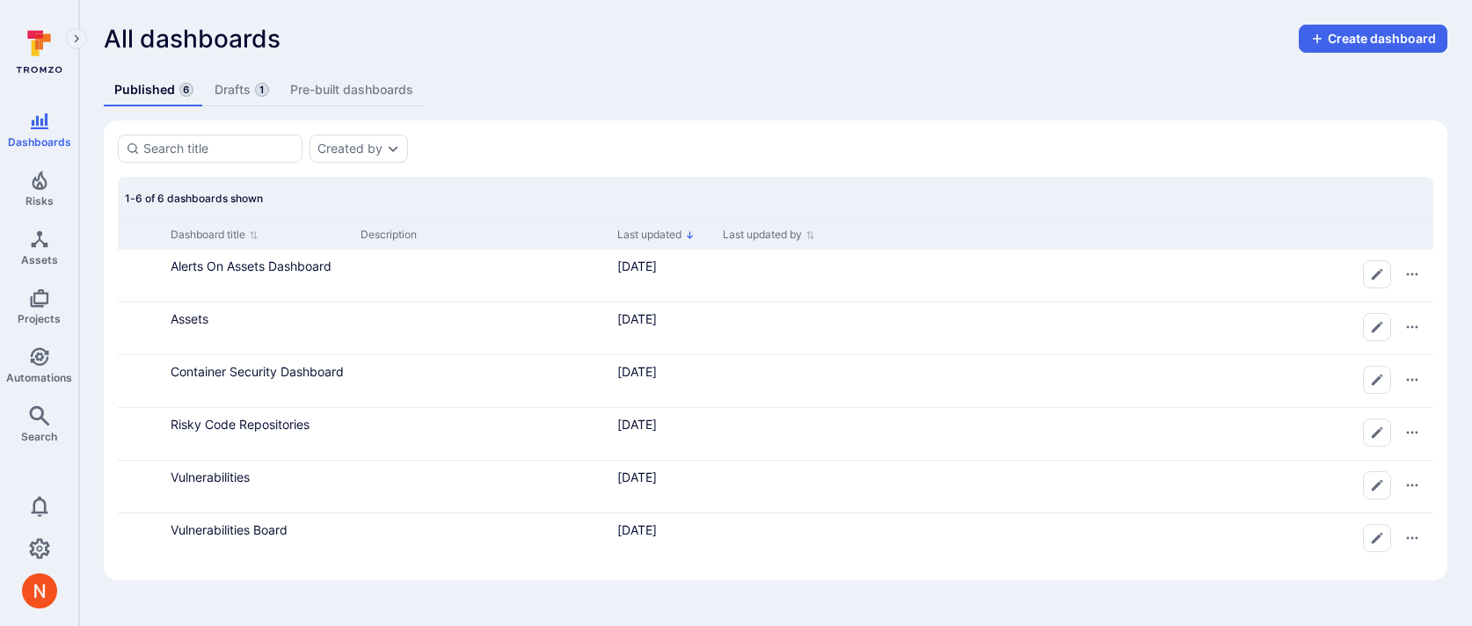
click at [246, 89] on link "Drafts 1" at bounding box center [242, 90] width 76 height 33
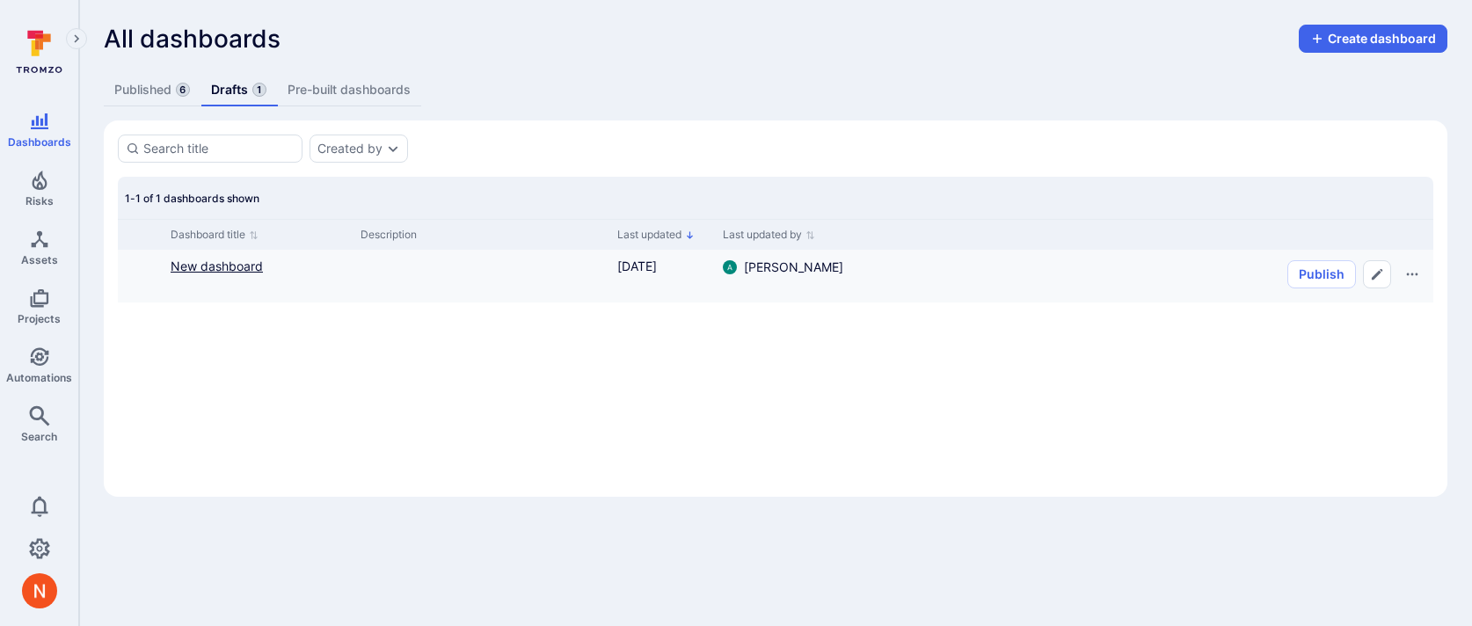
click at [214, 260] on link "New dashboard" at bounding box center [217, 266] width 92 height 15
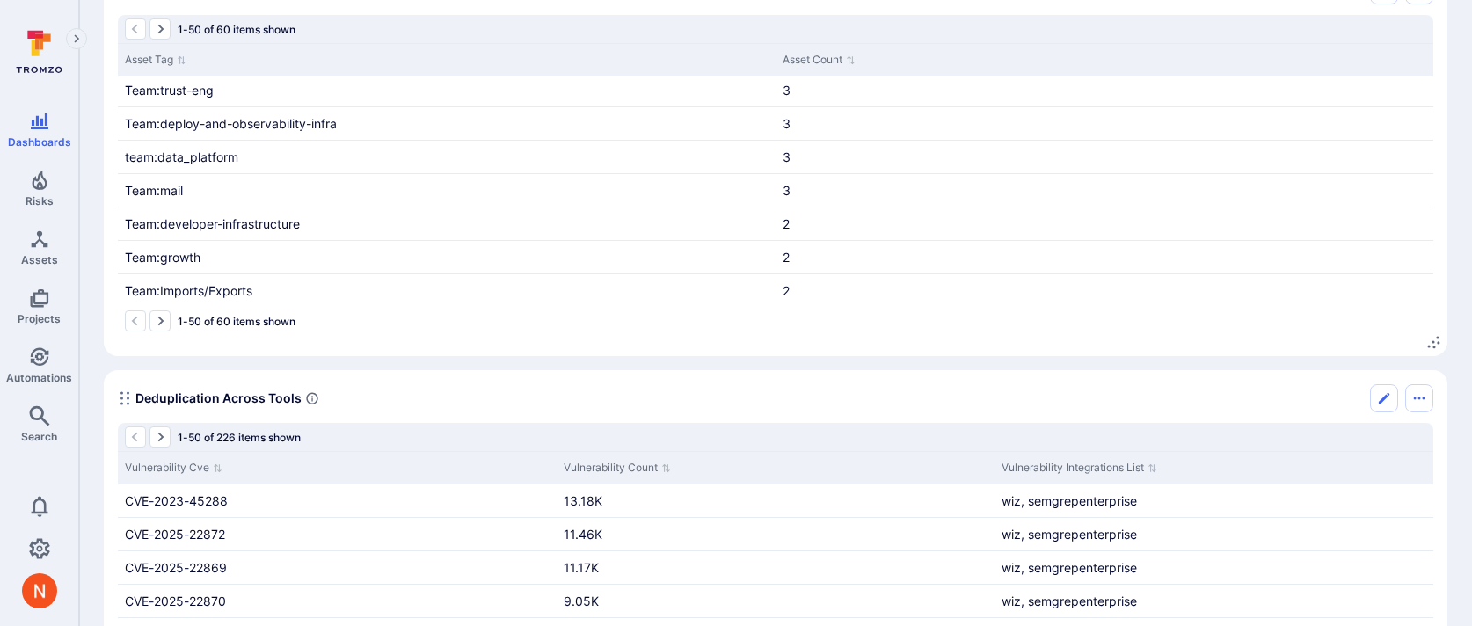
scroll to position [757, 0]
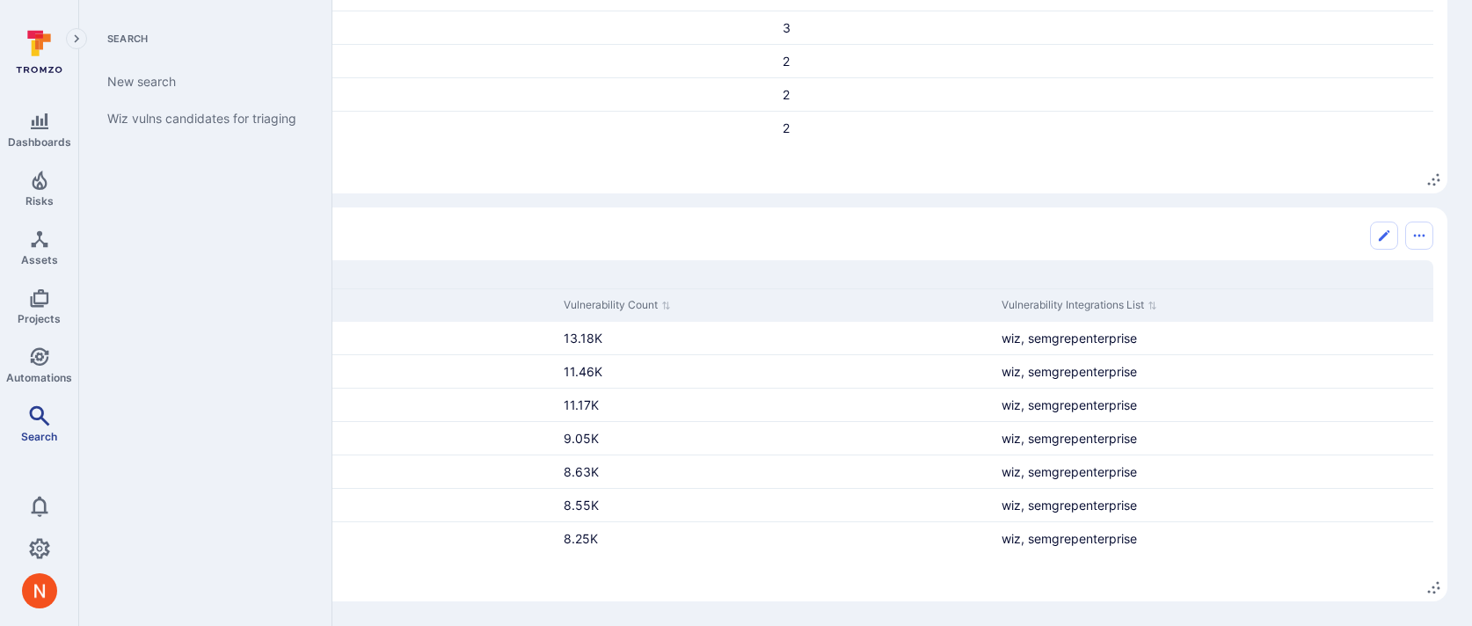
click at [45, 420] on icon "Search" at bounding box center [39, 415] width 20 height 20
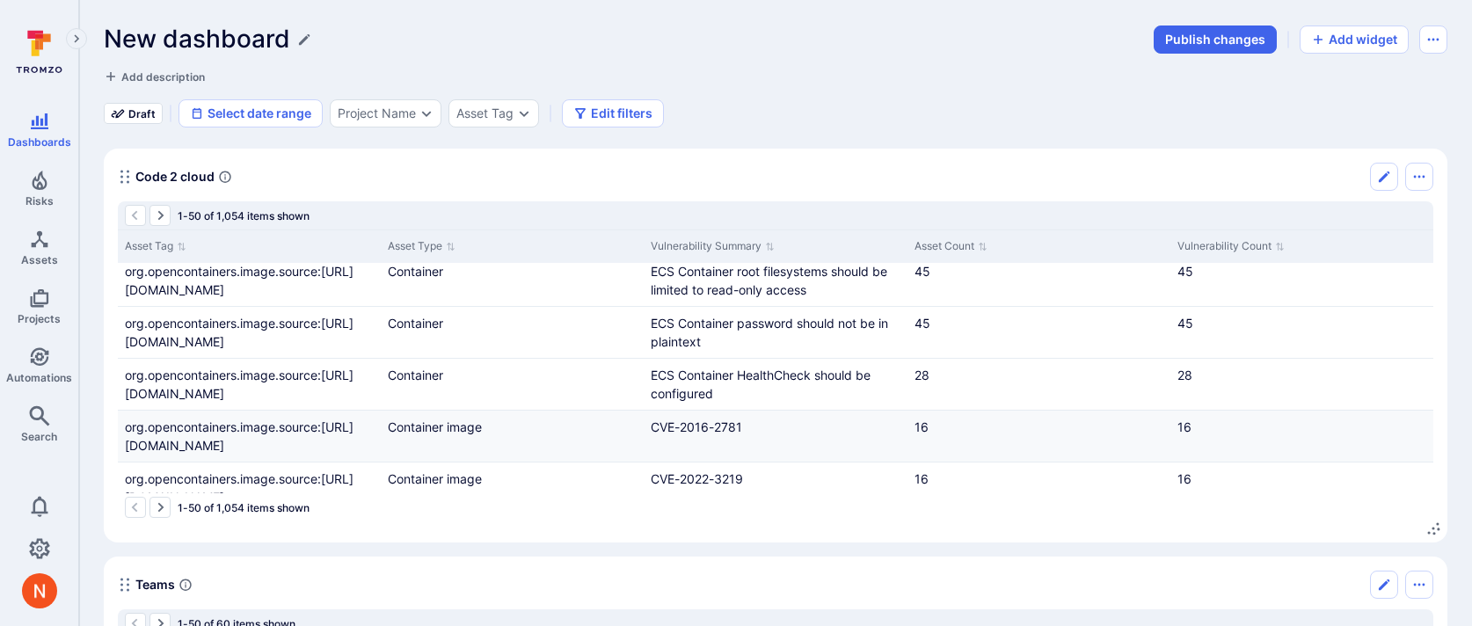
scroll to position [0, 0]
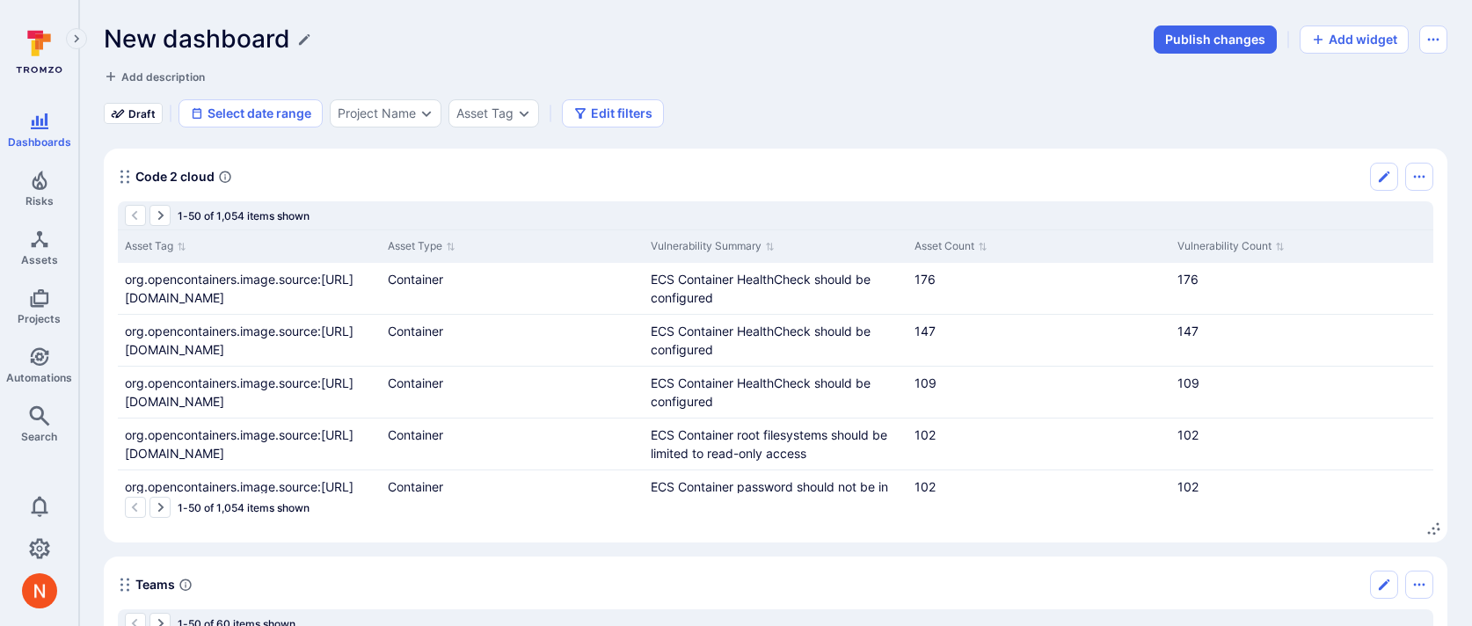
click at [287, 45] on h1 "New dashboard" at bounding box center [197, 39] width 186 height 29
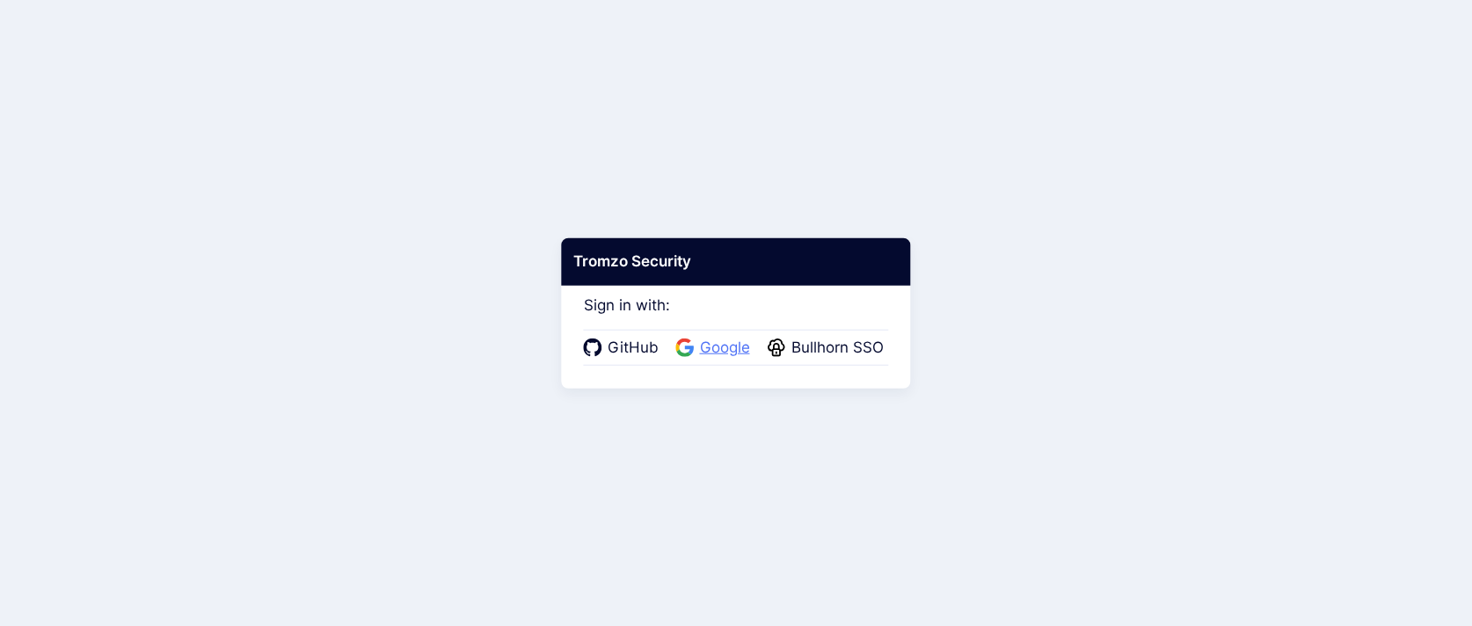
click at [711, 347] on span "Google" at bounding box center [725, 348] width 61 height 23
